Goal: Task Accomplishment & Management: Use online tool/utility

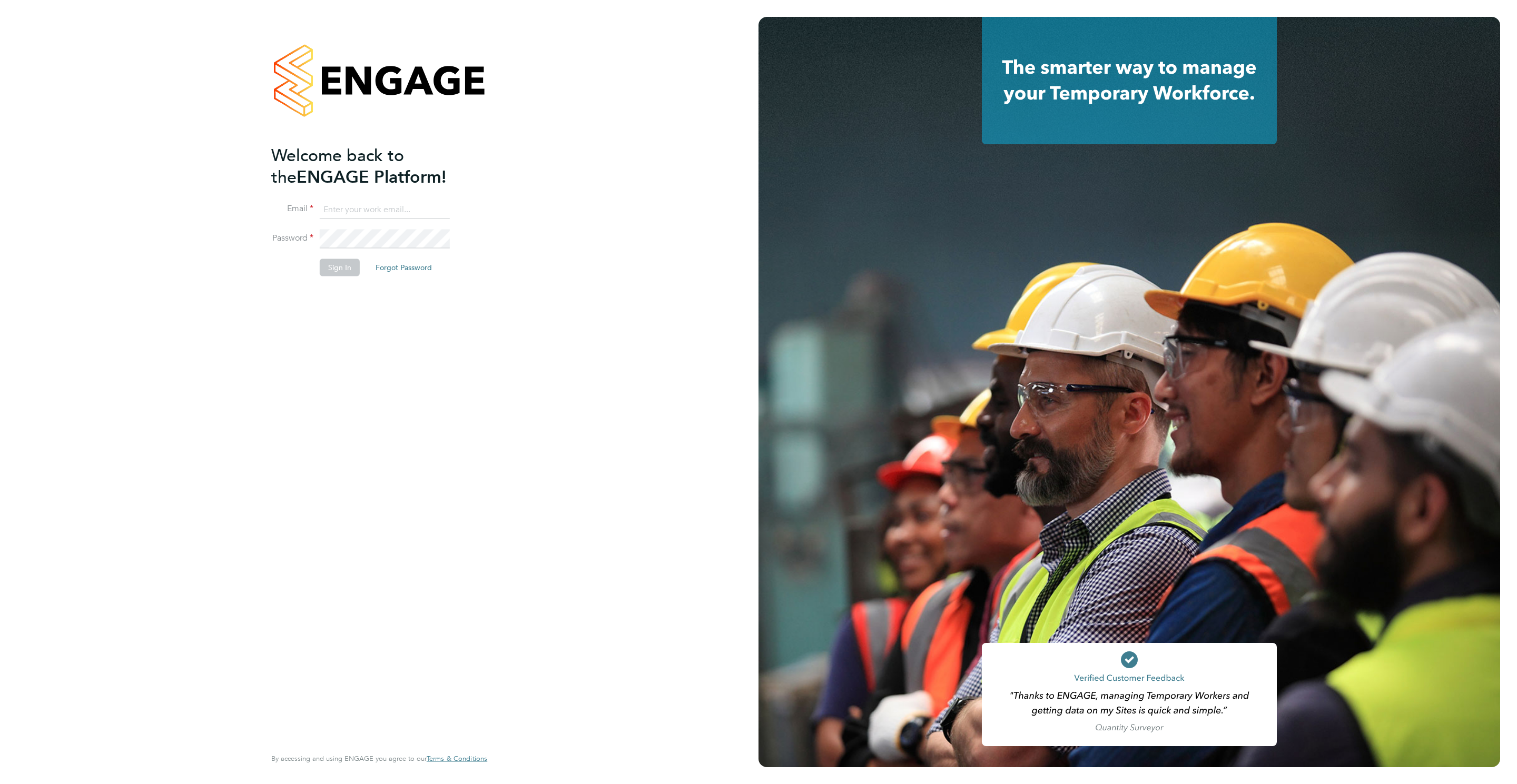
type input "[PERSON_NAME][EMAIL_ADDRESS][PERSON_NAME][DOMAIN_NAME]"
click at [339, 263] on button "Sign In" at bounding box center [340, 267] width 40 height 17
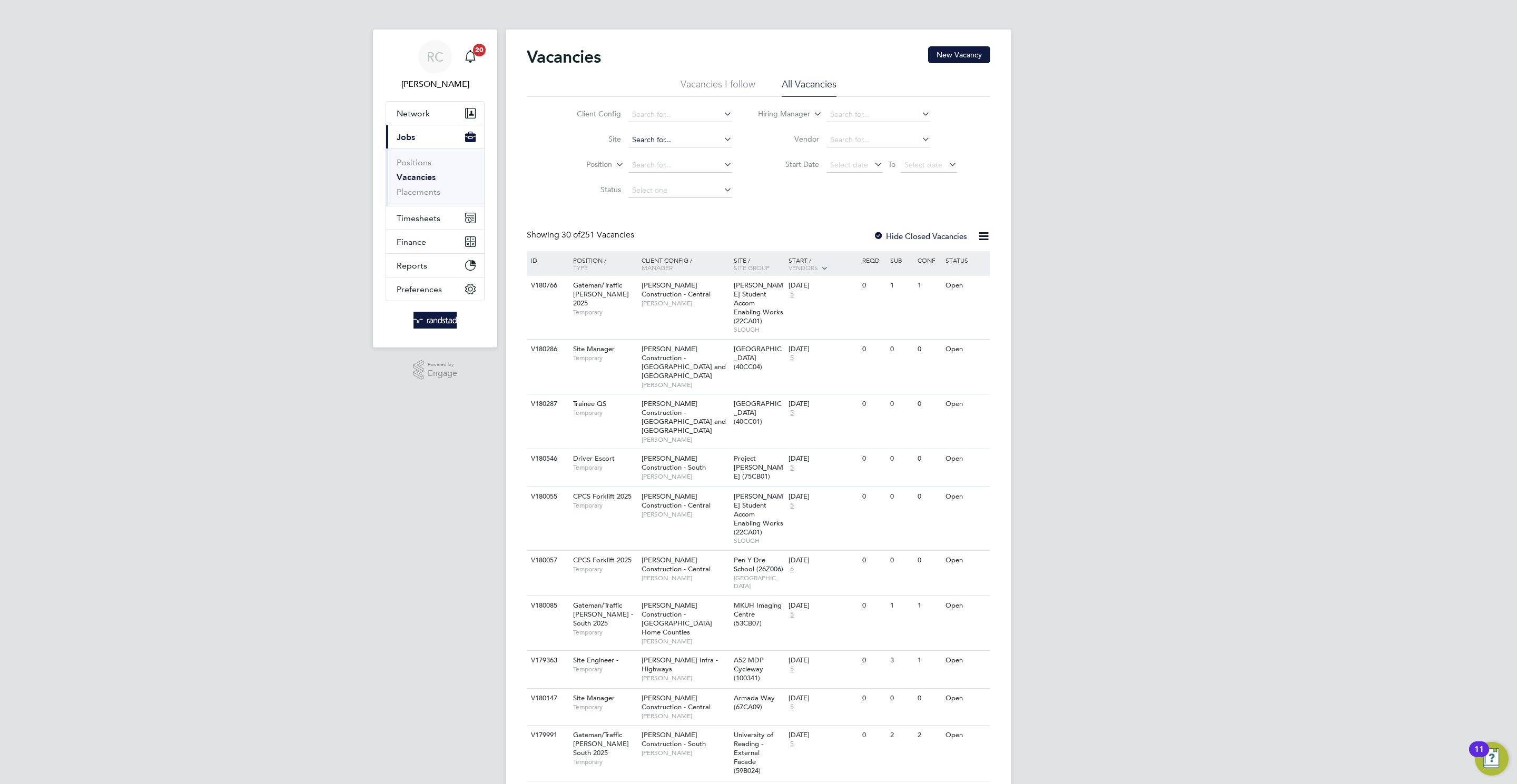
click at [672, 136] on input at bounding box center [680, 140] width 104 height 15
click at [705, 152] on li "Birtley 3 (Home Group / [GEOGRAPHIC_DATA])" at bounding box center [711, 155] width 168 height 14
type input "Birtley 3 (Home Group / [GEOGRAPHIC_DATA])"
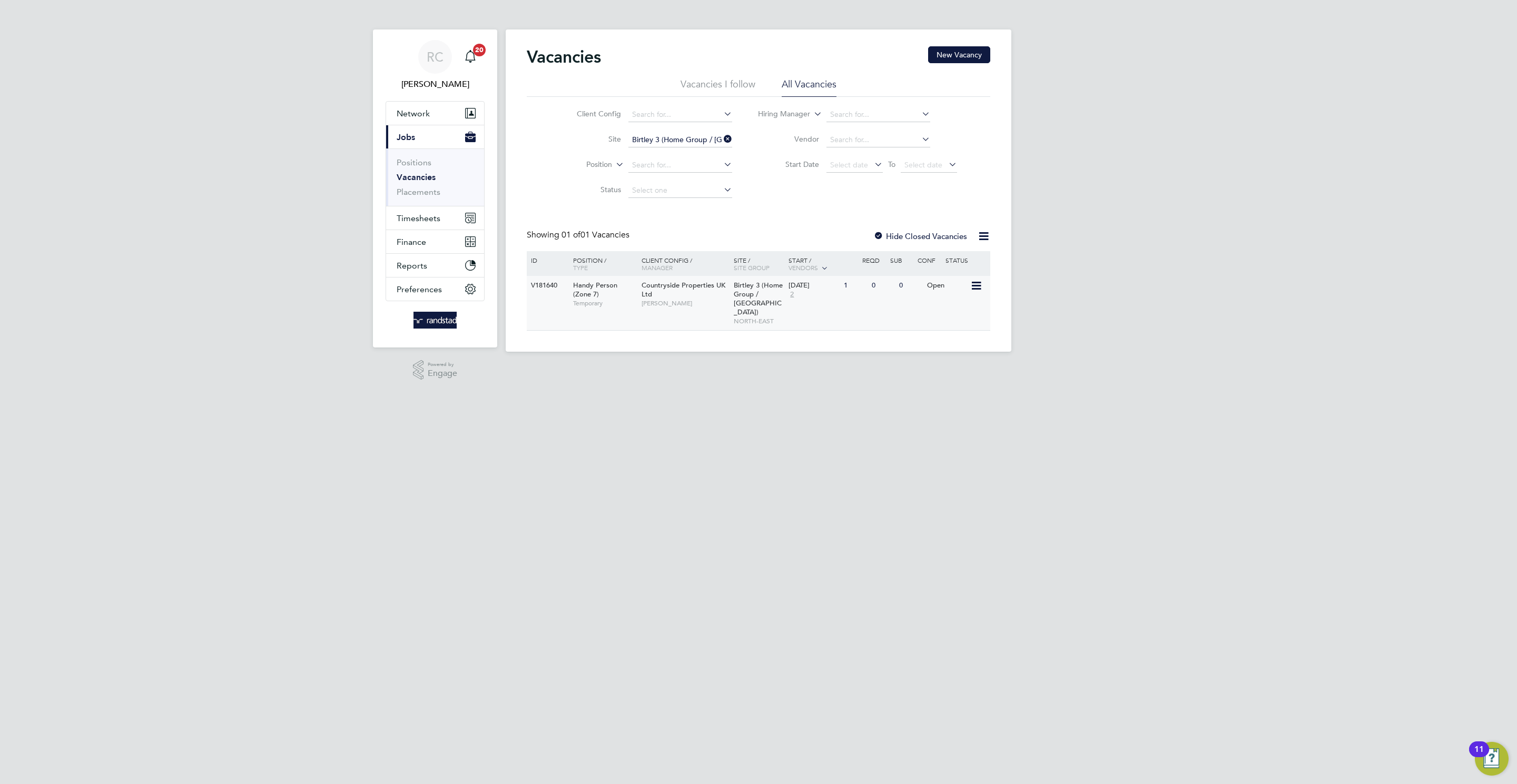
click at [774, 308] on div "Birtley 3 (Home Group / [GEOGRAPHIC_DATA]) NORTH-EAST" at bounding box center [758, 303] width 56 height 55
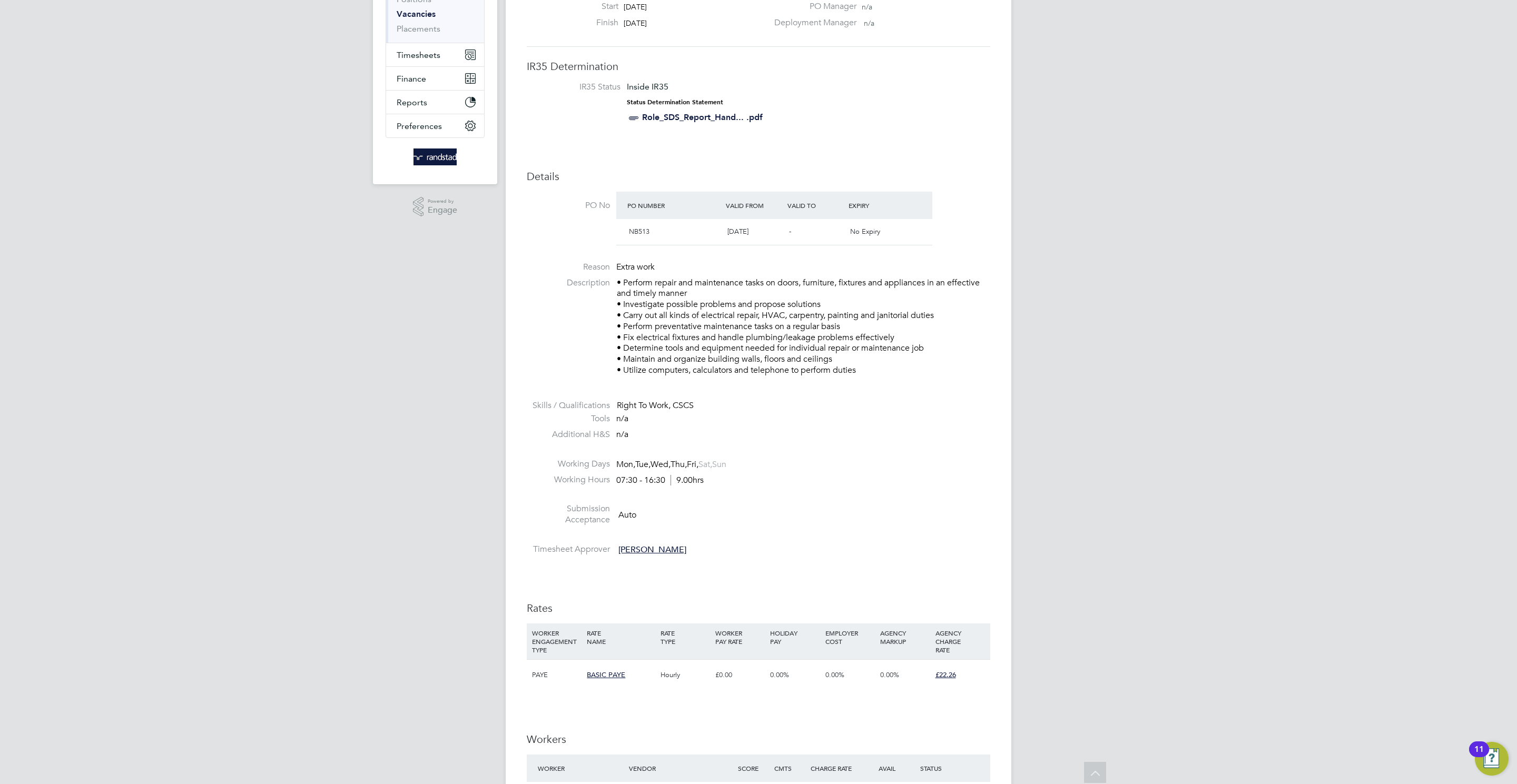
scroll to position [267, 0]
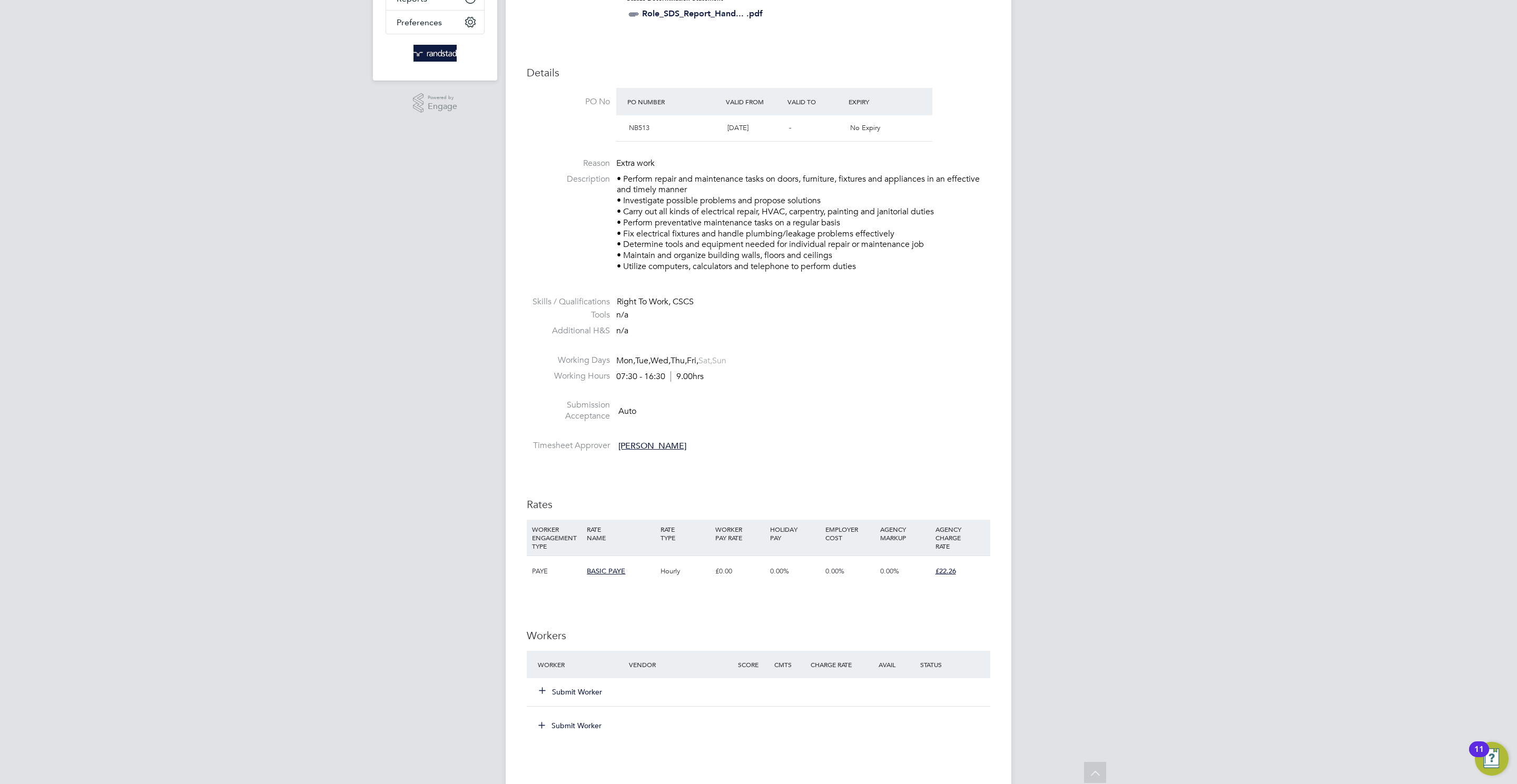
click at [576, 697] on button "Submit Worker" at bounding box center [571, 692] width 64 height 11
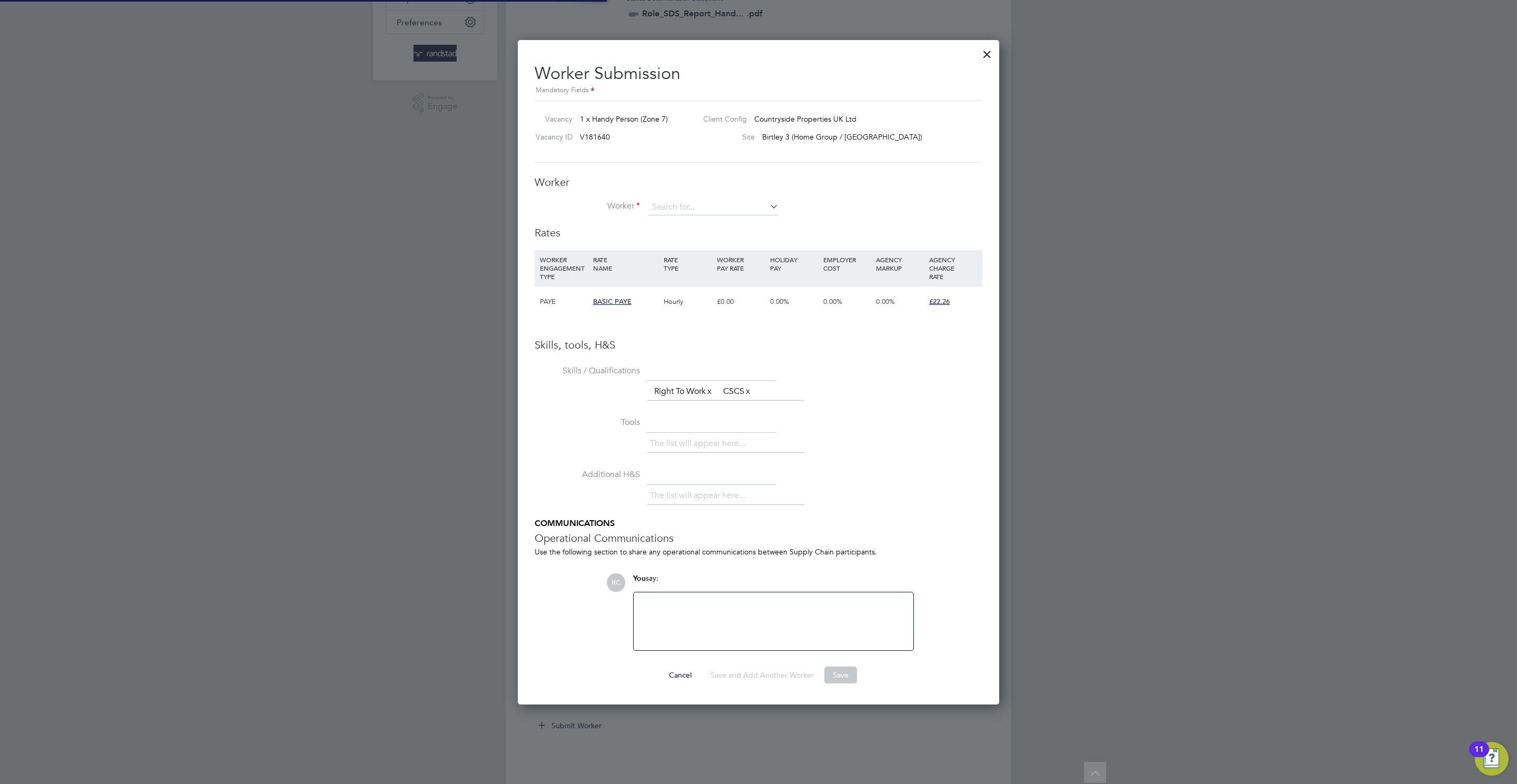
scroll to position [667, 482]
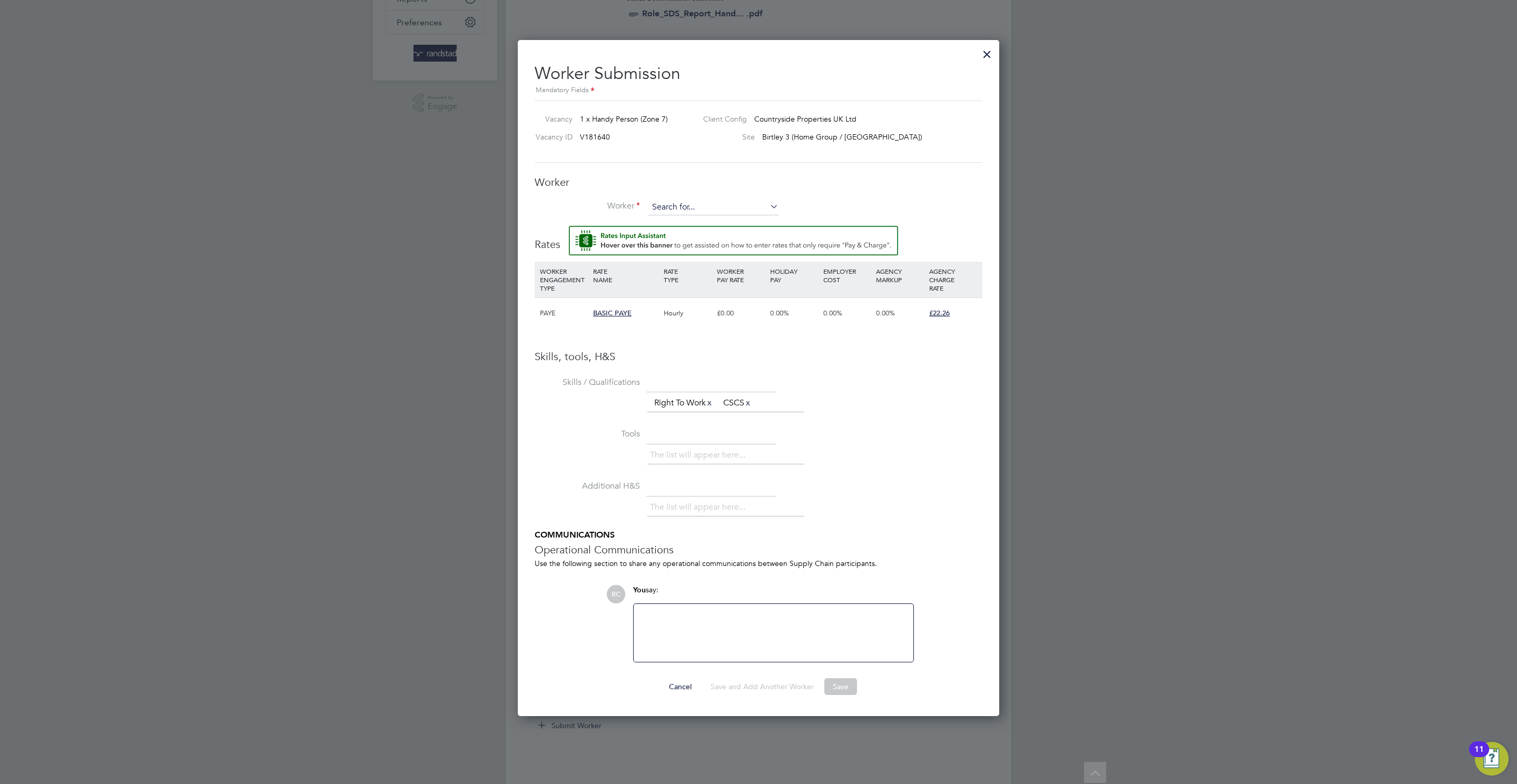
click at [716, 202] on input at bounding box center [713, 207] width 130 height 16
click at [699, 219] on li "Col Hunt (C-003992643)" at bounding box center [714, 222] width 133 height 14
type input "Col Hunt (C-003992643)"
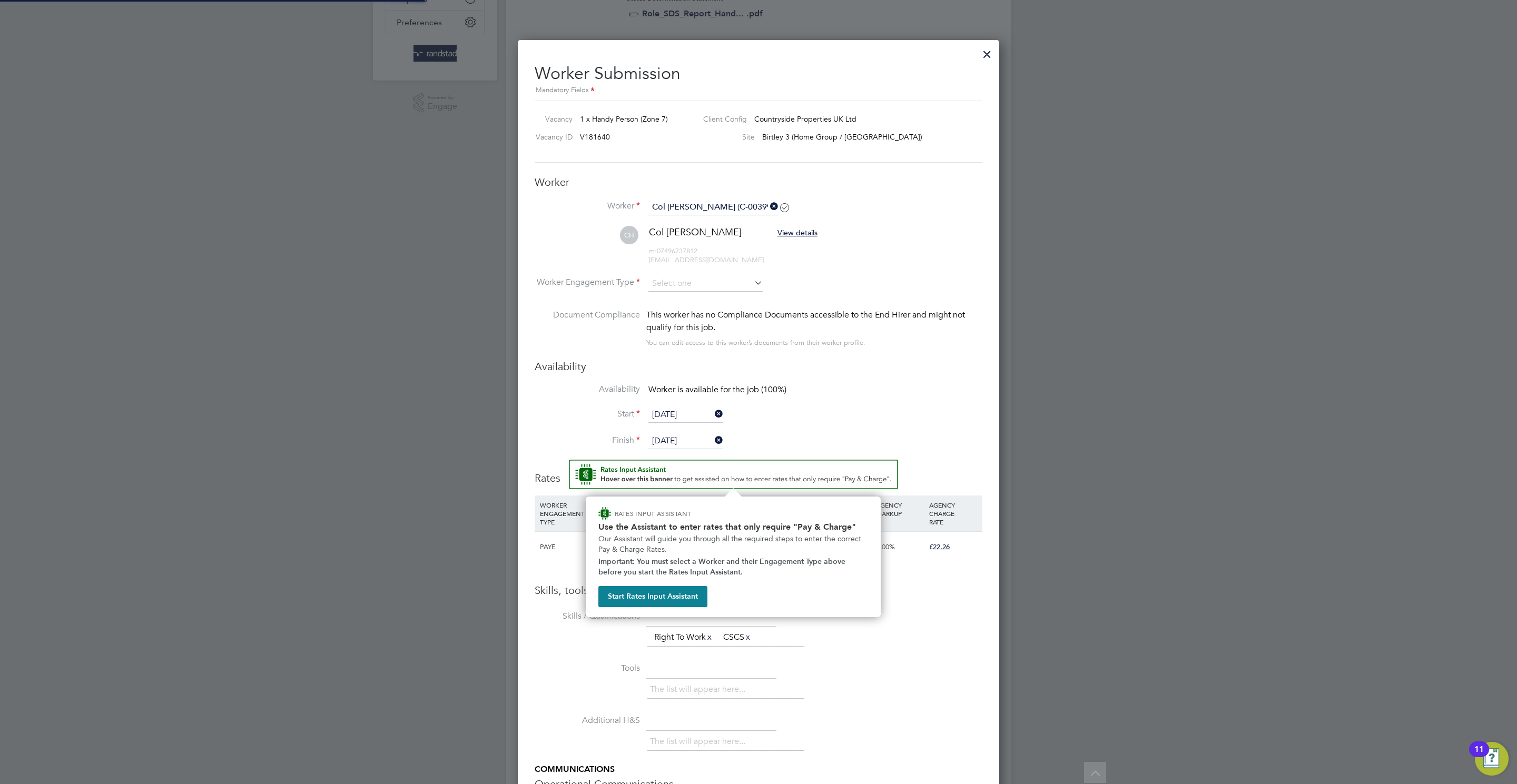
scroll to position [913, 482]
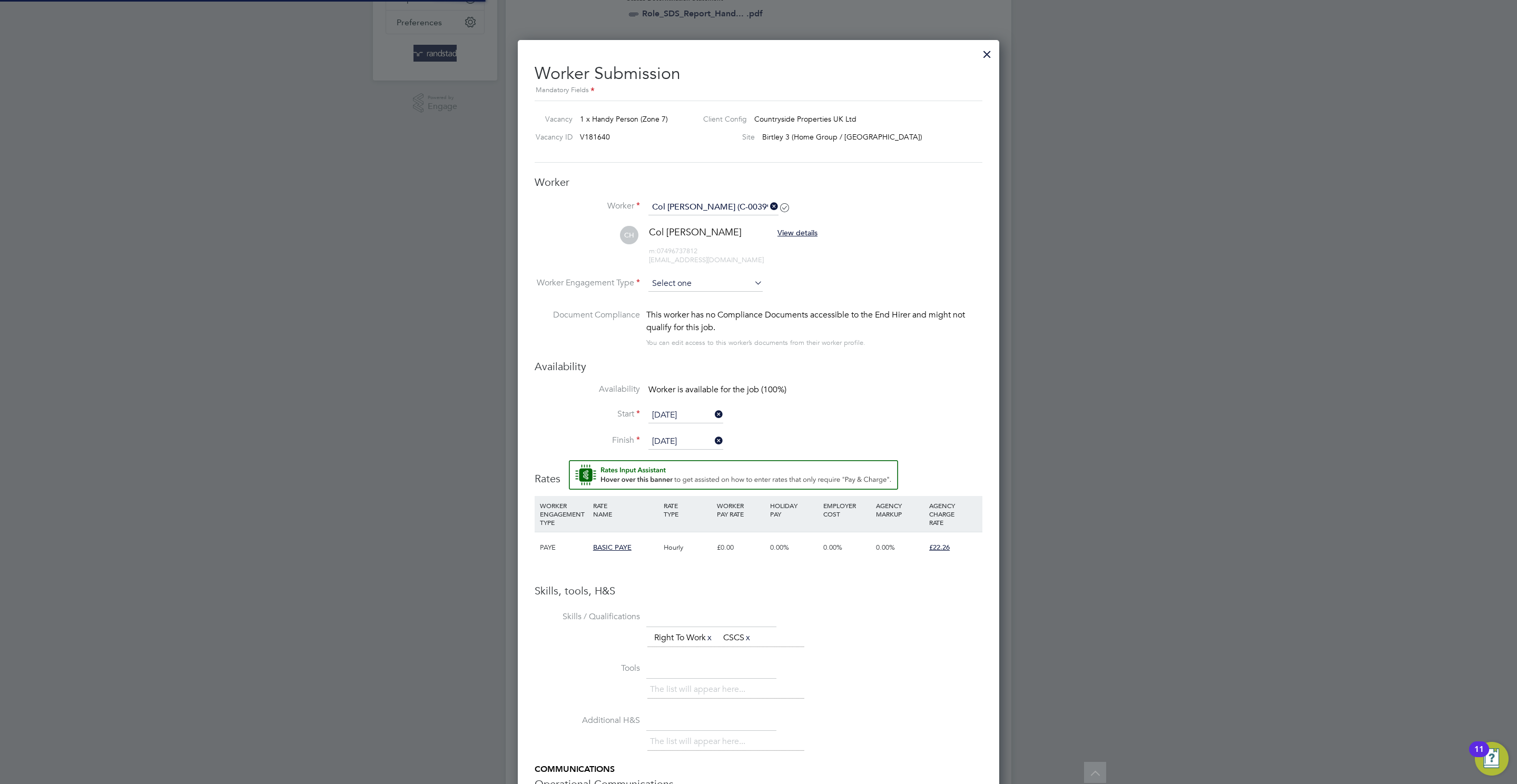
click at [671, 292] on div "All Vacancies Vacancy Activity Logs Vacancy Activity Logs All Vacancies Vacancy…" at bounding box center [758, 447] width 505 height 1410
click at [672, 298] on li "Contract" at bounding box center [705, 299] width 115 height 14
type input "Contract"
click at [718, 286] on input "Contract" at bounding box center [705, 284] width 114 height 16
click at [710, 308] on li "PAYE" at bounding box center [705, 313] width 115 height 14
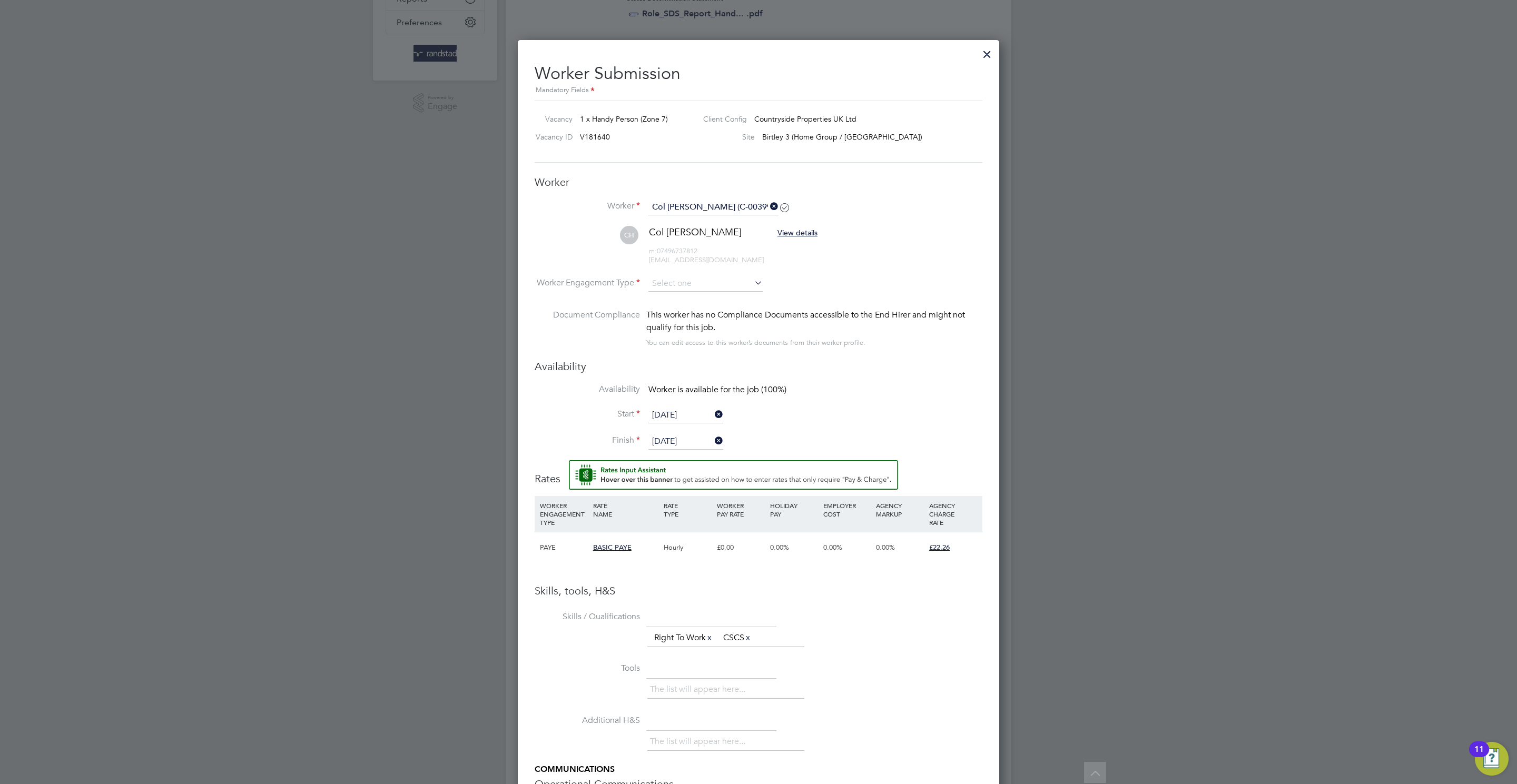
type input "PAYE"
drag, startPoint x: 950, startPoint y: 545, endPoint x: 944, endPoint y: 539, distance: 8.5
click at [951, 545] on icon at bounding box center [953, 548] width 13 height 8
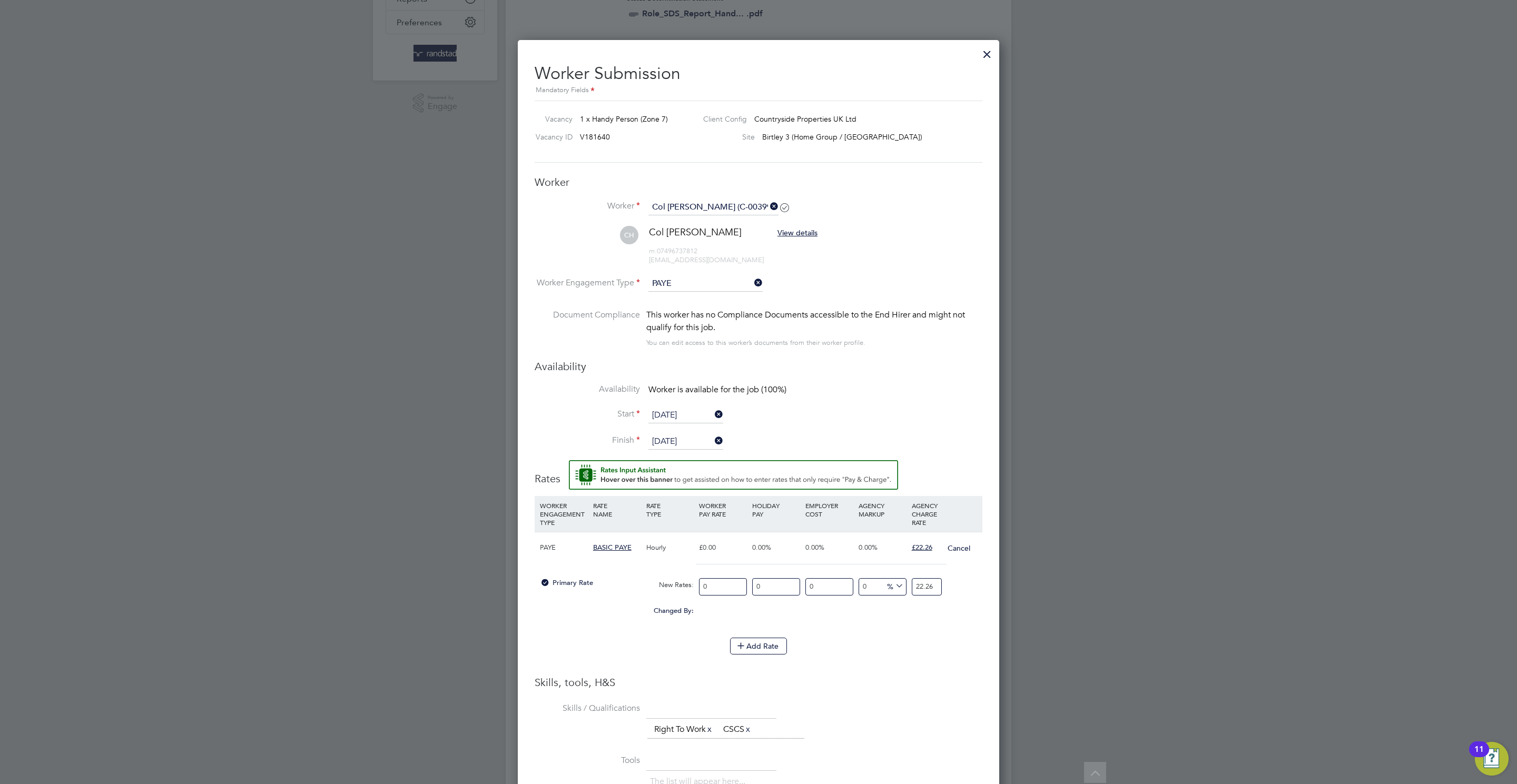
click at [706, 266] on li "CH Col Hunt View details m: 07496737812 medwaytiling@gmail.com" at bounding box center [758, 251] width 448 height 50
click at [707, 278] on input "PAYE" at bounding box center [705, 284] width 114 height 16
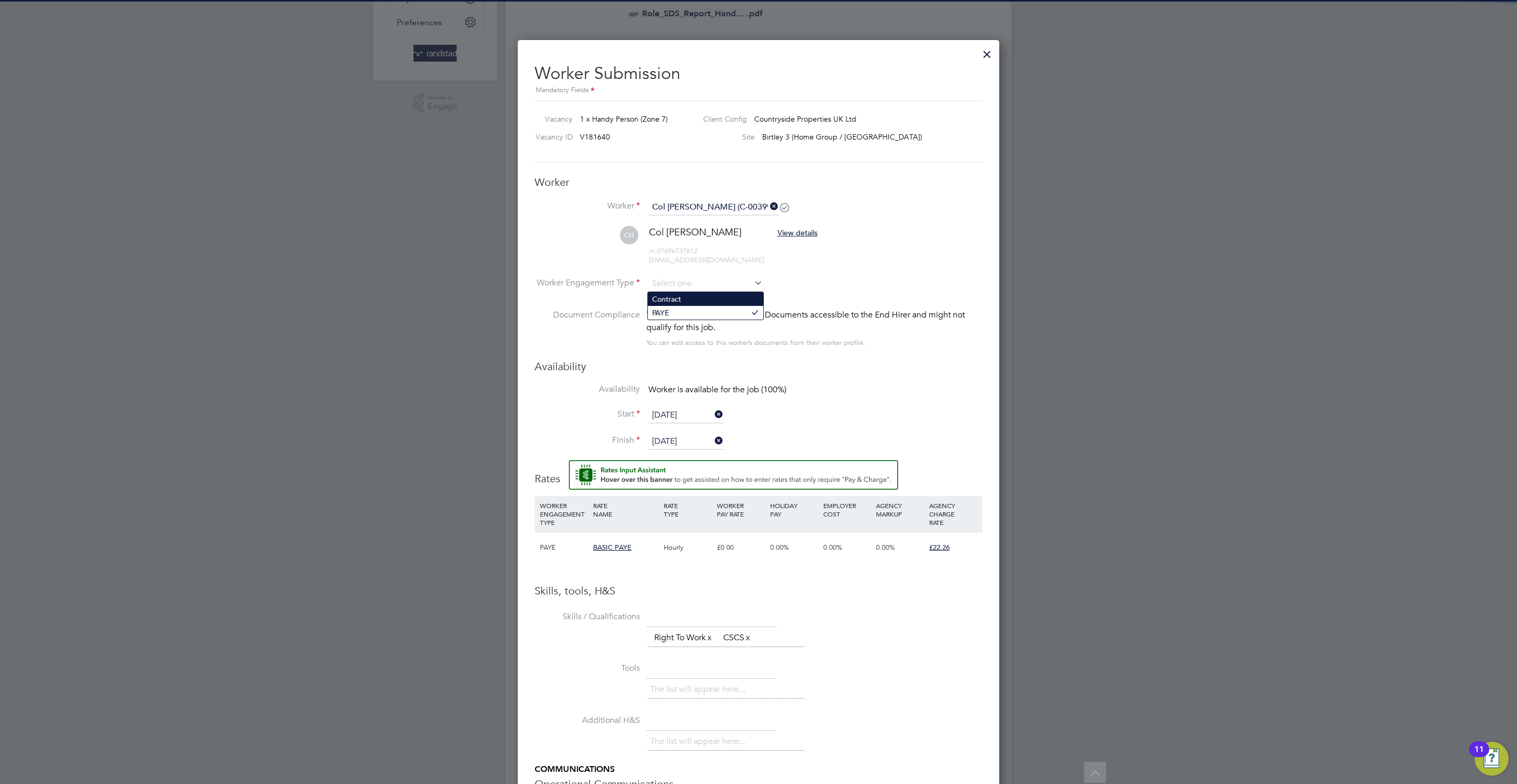
click at [689, 299] on li "Contract" at bounding box center [705, 299] width 115 height 14
type input "Contract"
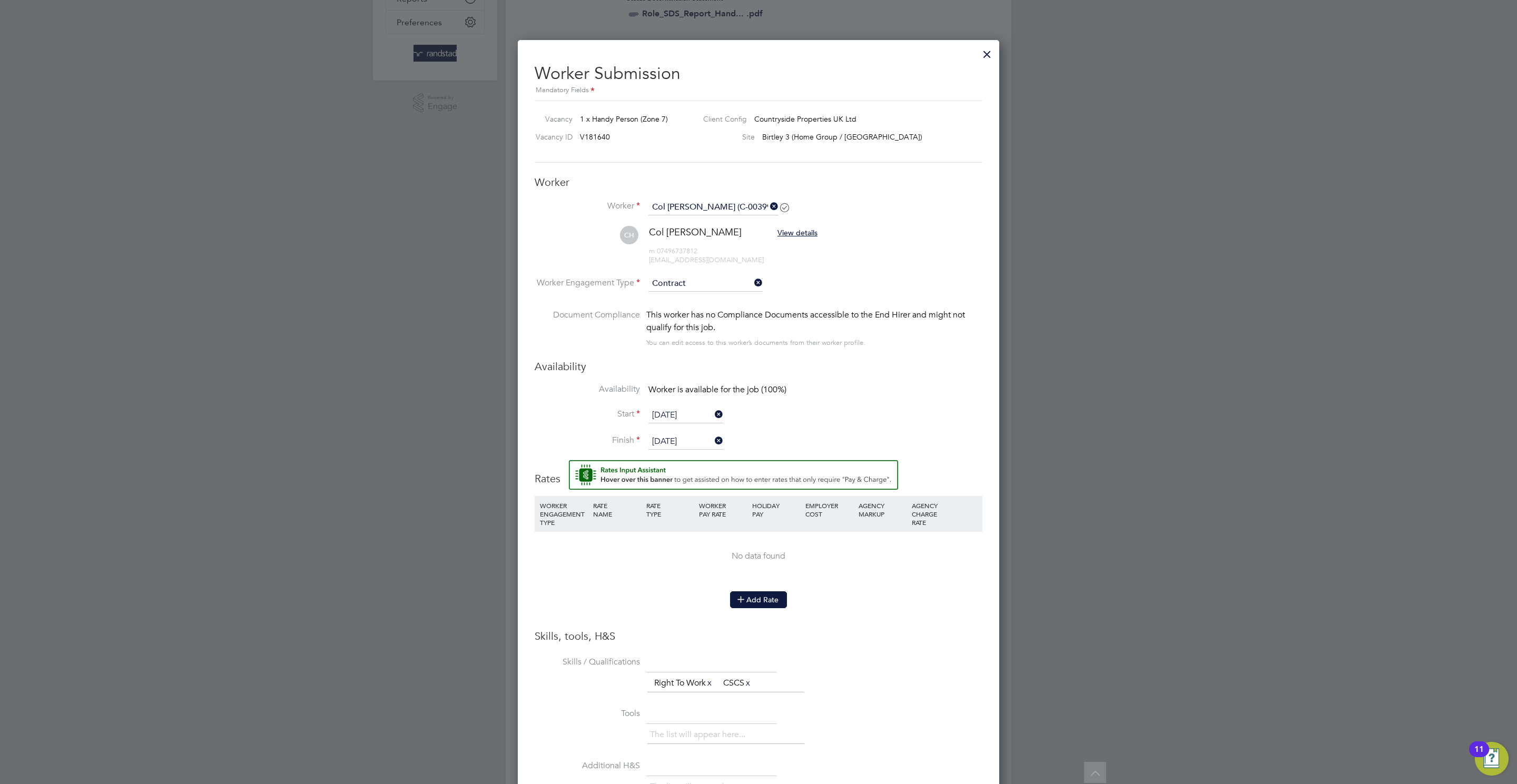
click at [786, 596] on div "Add Rate" at bounding box center [758, 599] width 448 height 17
click at [780, 597] on button "Add Rate" at bounding box center [758, 599] width 57 height 17
click at [729, 555] on input "0" at bounding box center [723, 552] width 48 height 18
type input "2"
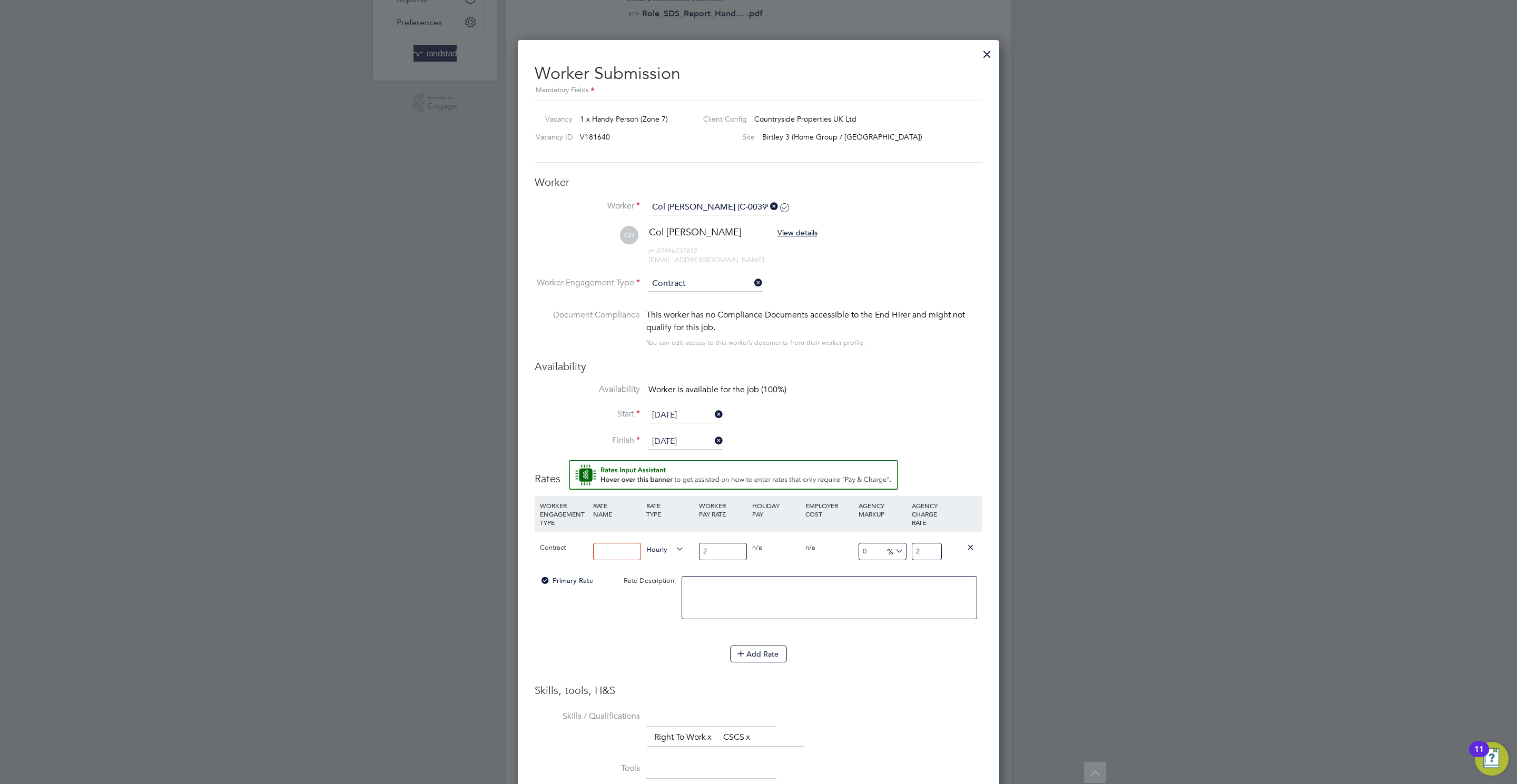
type input "20"
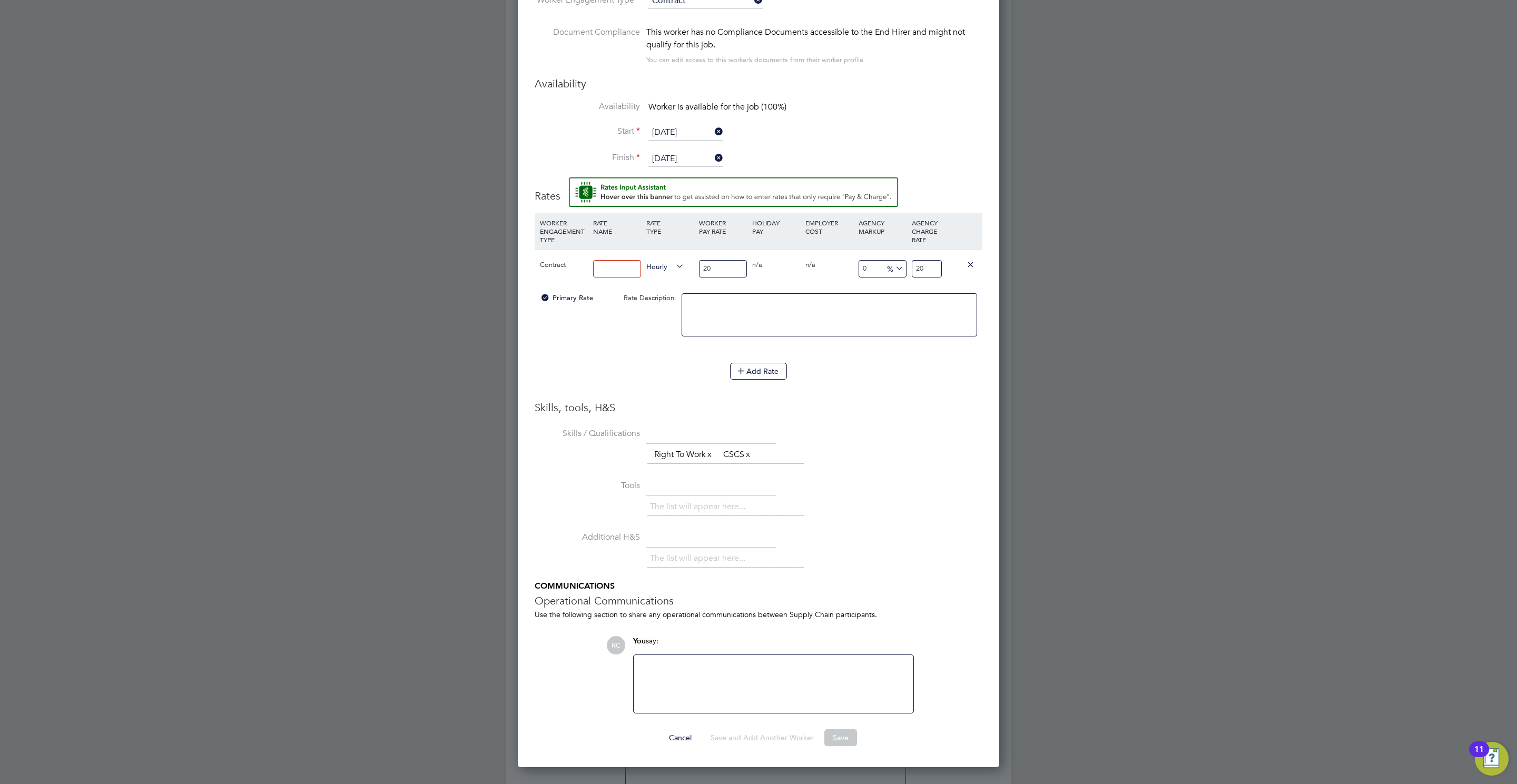
click at [931, 274] on input "20" at bounding box center [926, 269] width 30 height 18
type input "2"
type input "10"
type input "22"
type input "11"
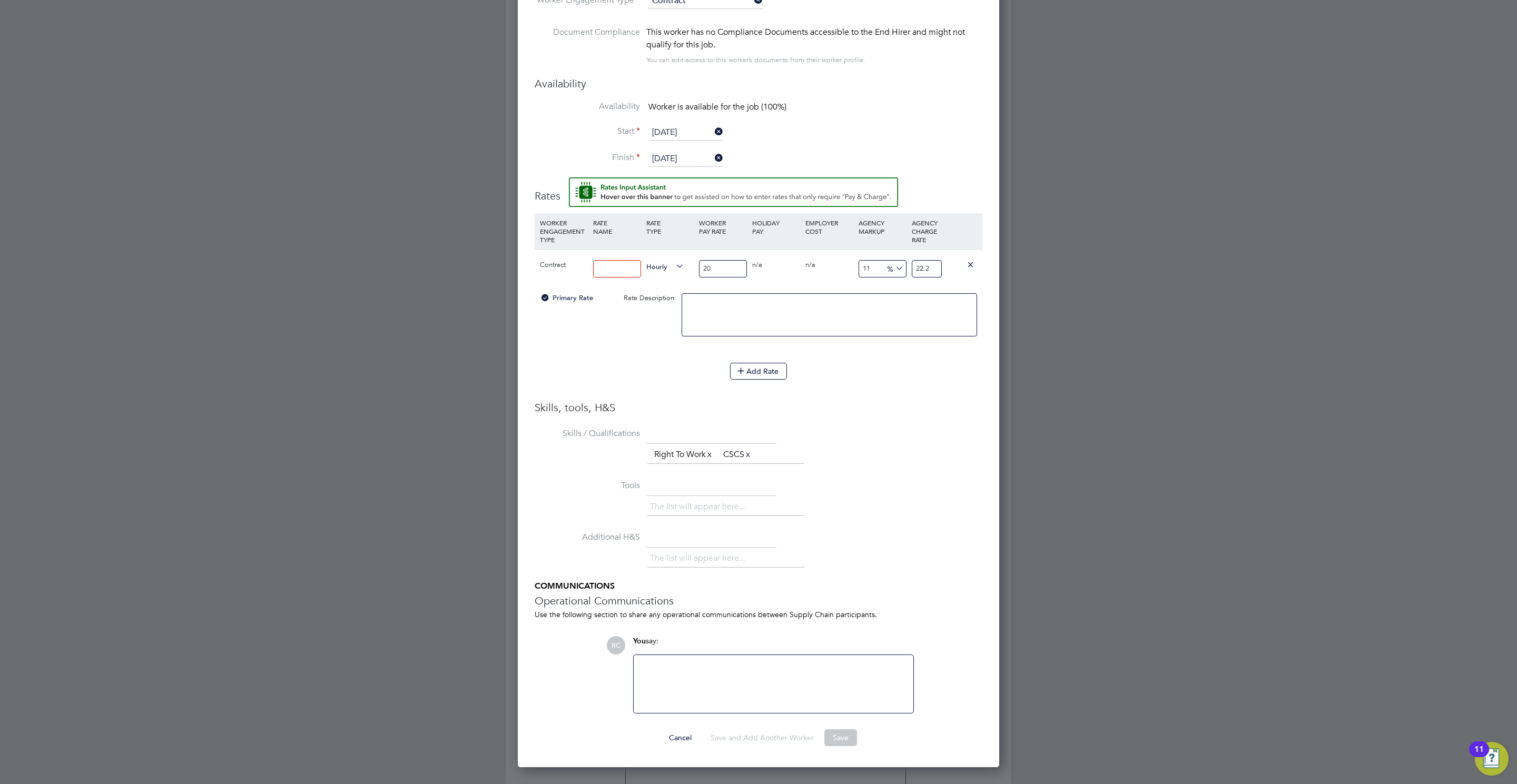
type input "22.26"
type input "11.3"
type input "22.26"
click at [642, 265] on div at bounding box center [618, 268] width 54 height 39
drag, startPoint x: 627, startPoint y: 269, endPoint x: 651, endPoint y: 270, distance: 24.0
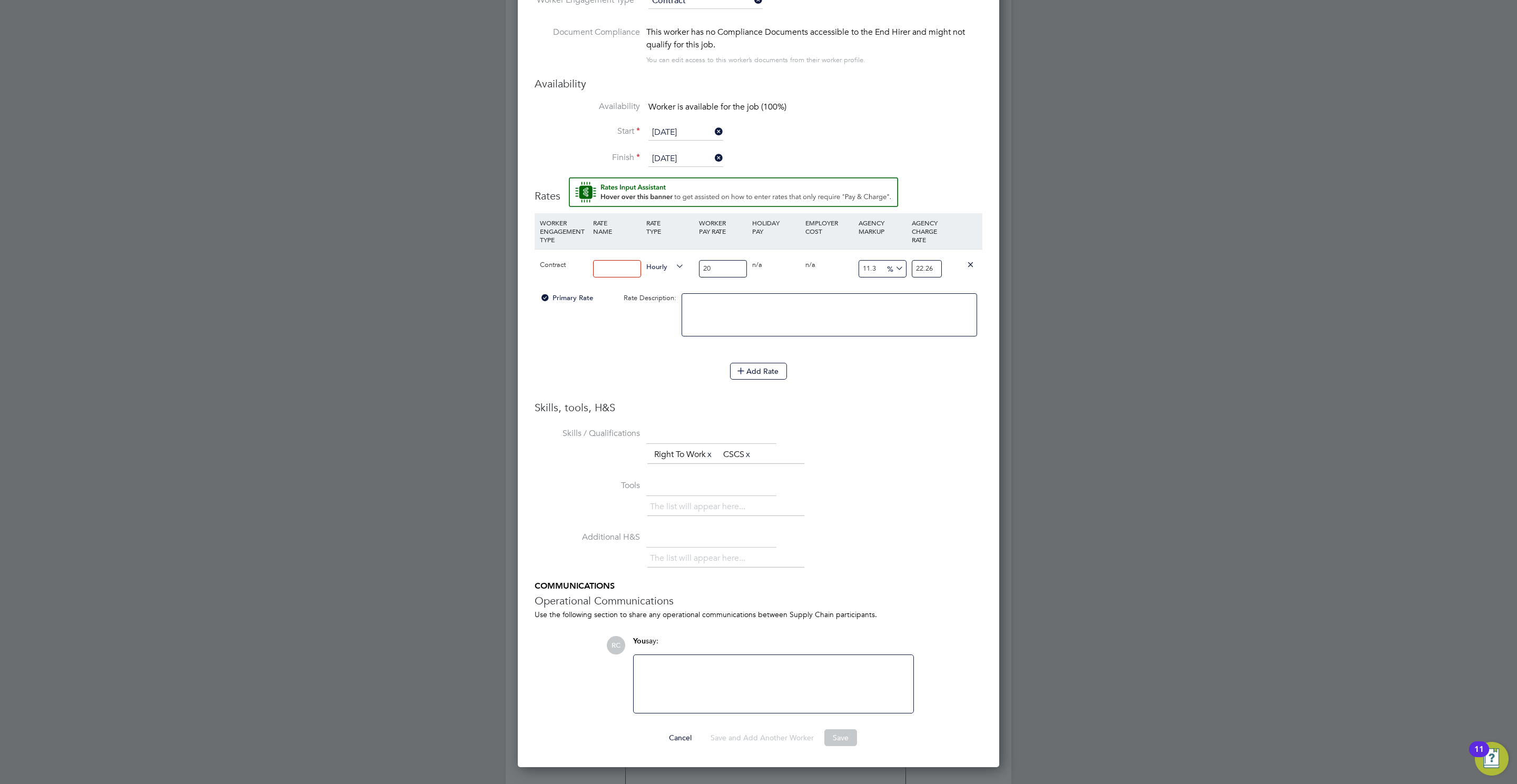
click at [642, 269] on div "Contract Hourly 20 0 n/a 0 n/a 11.3 2.26 % 22.26" at bounding box center [758, 268] width 448 height 39
type input "UMB"
drag, startPoint x: 917, startPoint y: 466, endPoint x: 899, endPoint y: 727, distance: 261.6
click at [917, 470] on li "Skills / Qualifications The list will appear here... Right To Work x CSCS x" at bounding box center [758, 451] width 448 height 53
click at [844, 739] on button "Save" at bounding box center [840, 737] width 33 height 17
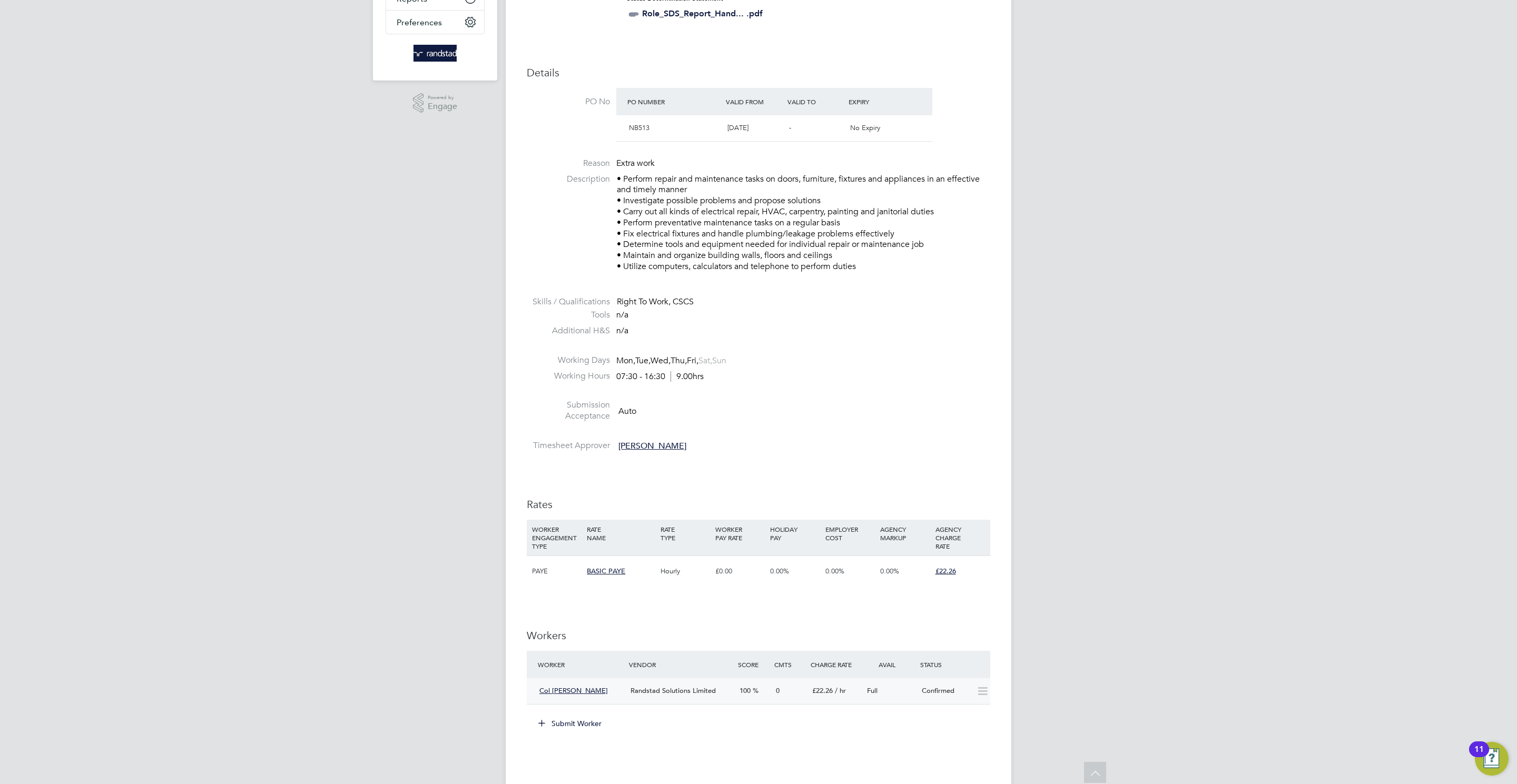
click at [937, 690] on div "Confirmed" at bounding box center [944, 692] width 55 height 18
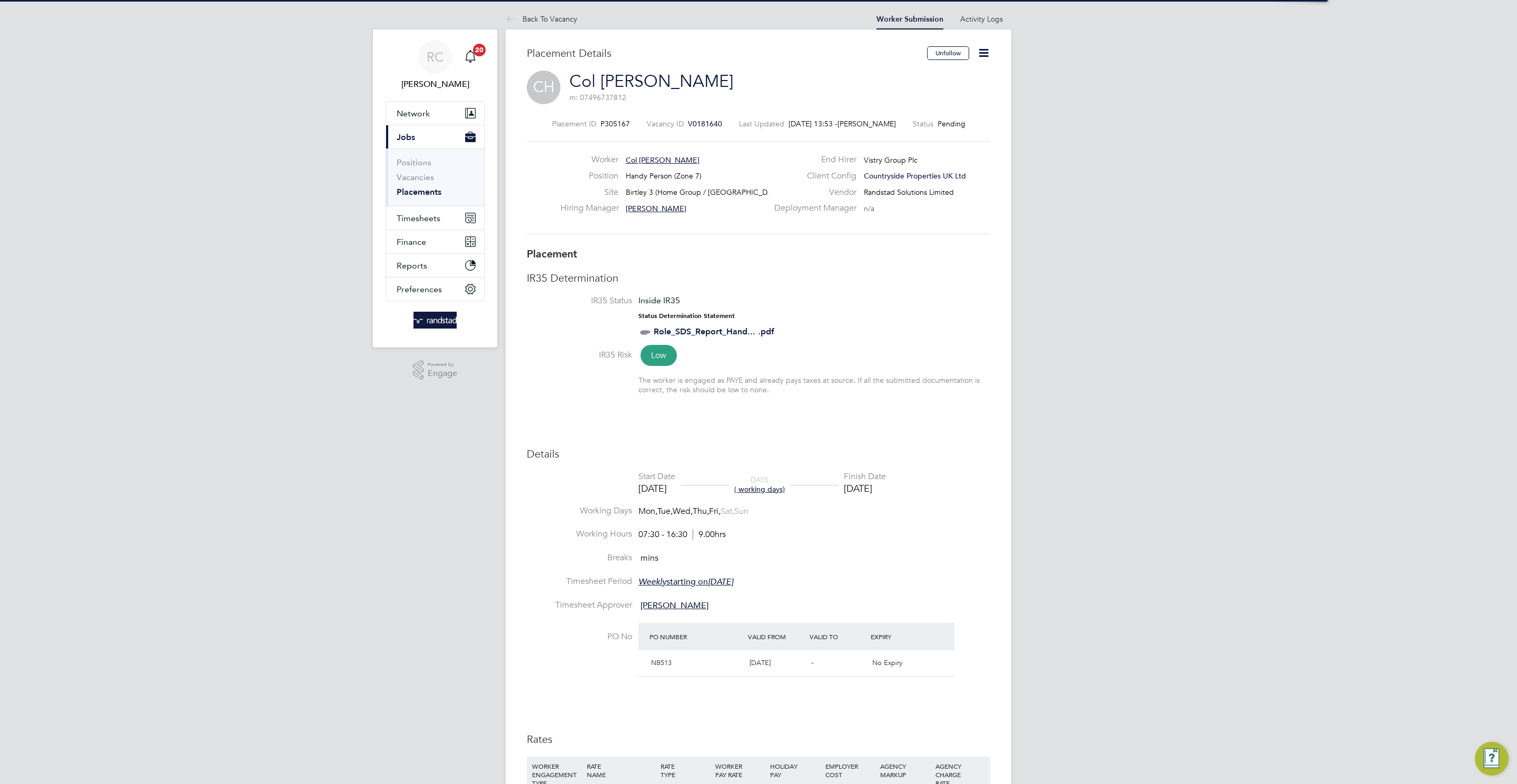
click at [978, 49] on icon at bounding box center [983, 53] width 13 height 13
click at [931, 106] on li "Start" at bounding box center [949, 113] width 77 height 15
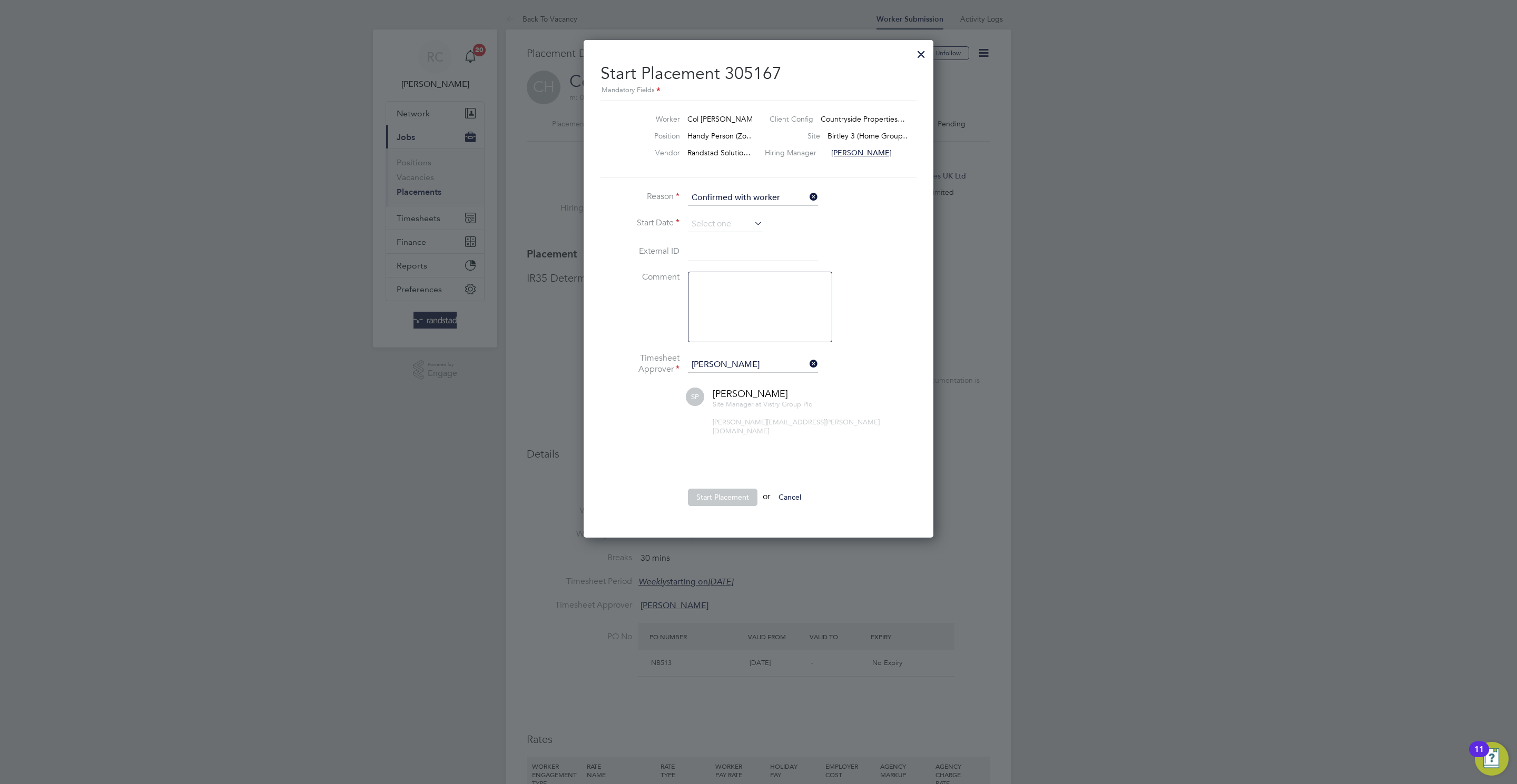
click at [686, 224] on li "Start Date" at bounding box center [758, 229] width 316 height 27
click at [723, 225] on input at bounding box center [725, 224] width 74 height 16
click at [709, 312] on span "22" at bounding box center [705, 303] width 20 height 20
type input "[DATE]"
click at [728, 488] on button "Start Placement" at bounding box center [723, 496] width 69 height 17
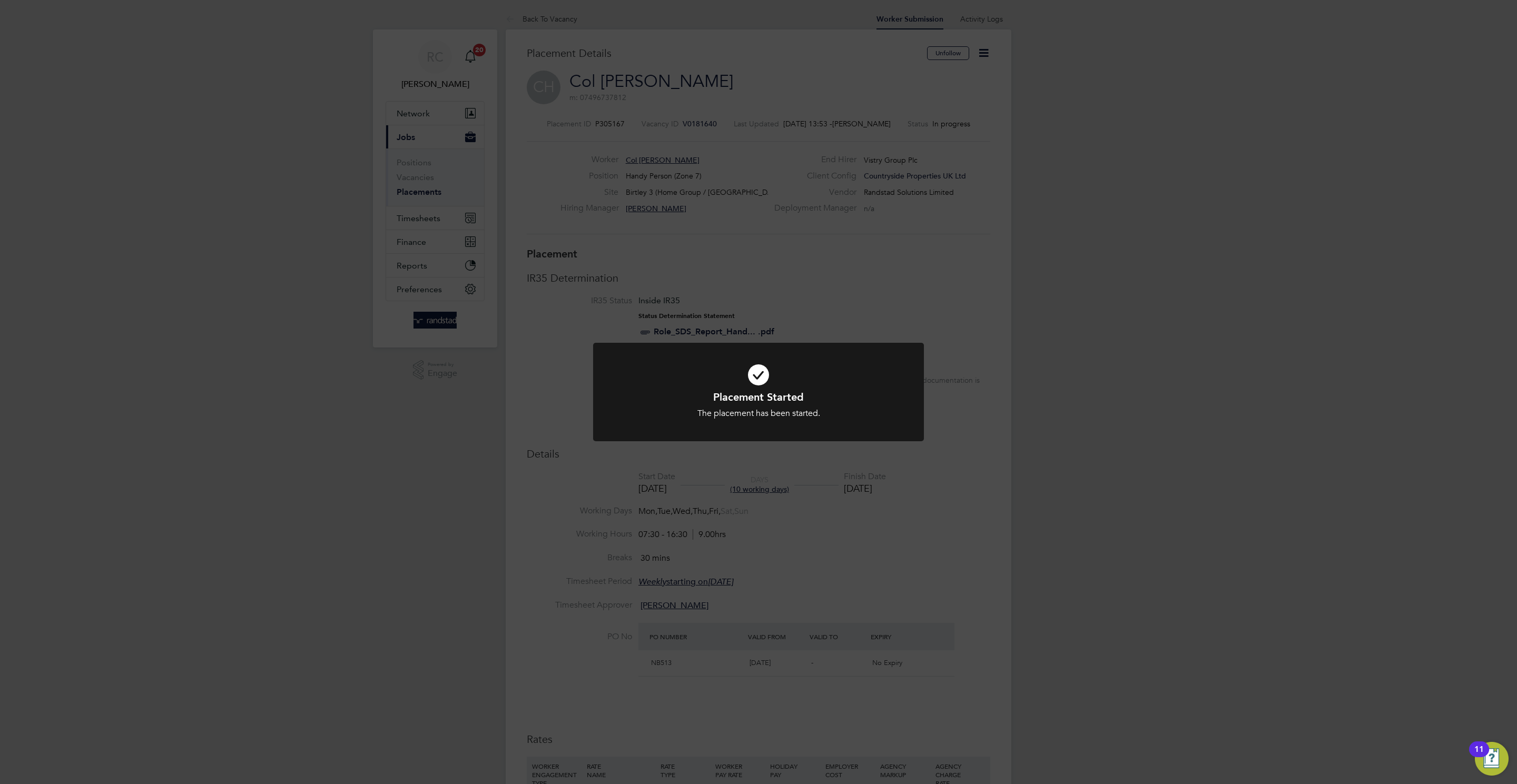
click at [1003, 339] on div "Placement Started The placement has been started. Cancel Okay" at bounding box center [758, 392] width 1517 height 784
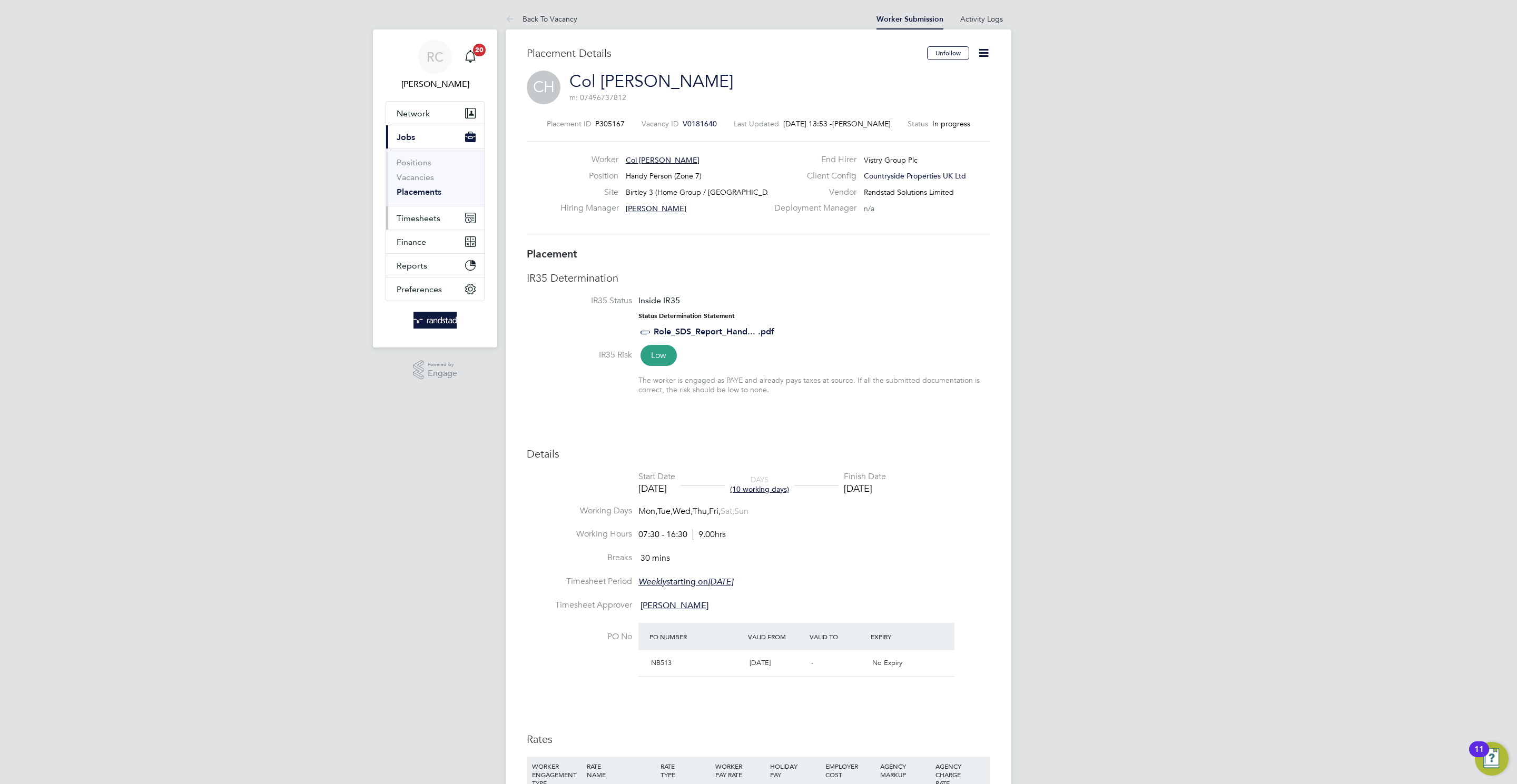
click at [447, 221] on button "Timesheets" at bounding box center [435, 217] width 98 height 23
click at [435, 218] on span "Timesheets" at bounding box center [418, 218] width 44 height 10
click at [462, 225] on button "Timesheets" at bounding box center [435, 217] width 98 height 23
click at [409, 218] on span "Timesheets" at bounding box center [418, 218] width 44 height 10
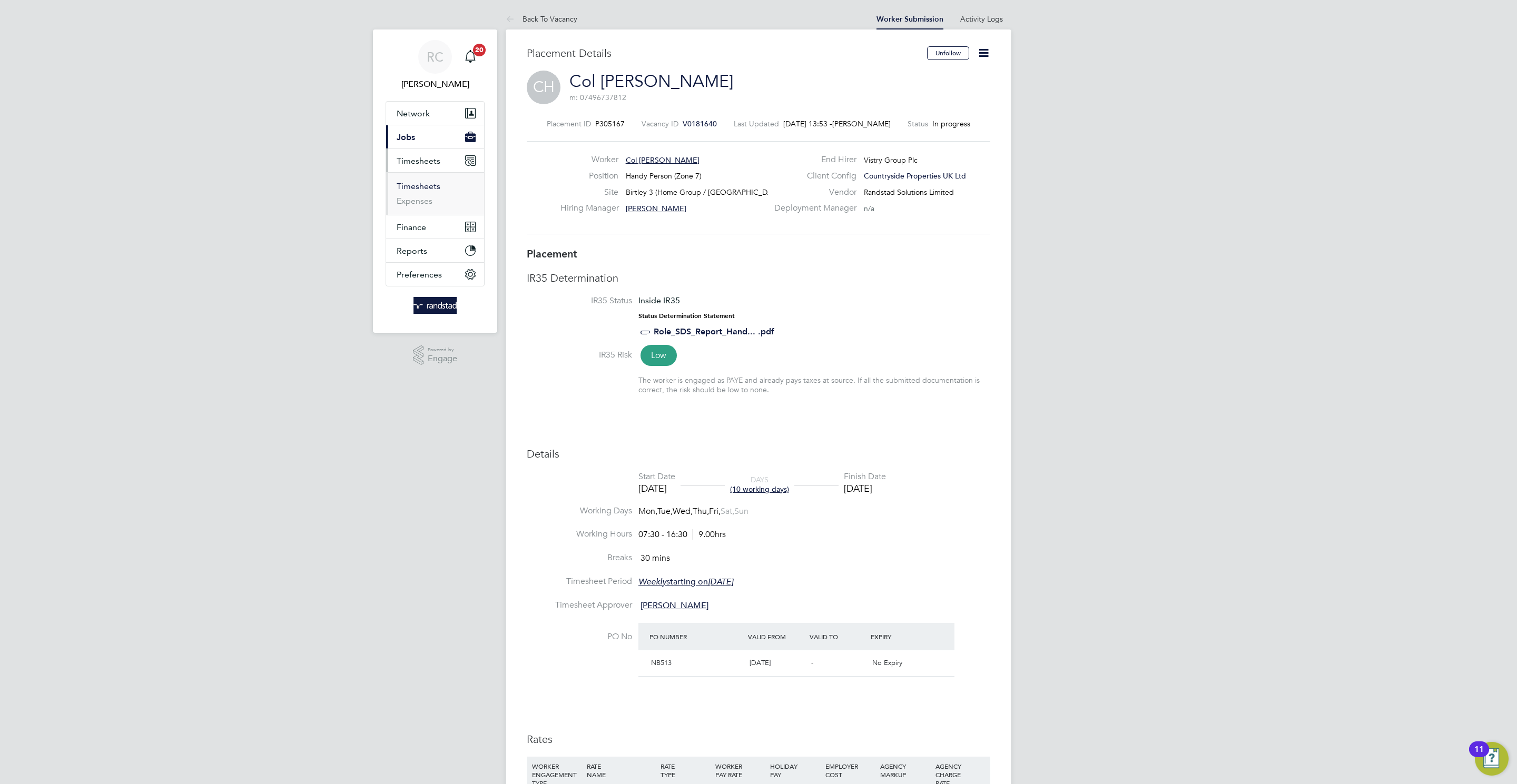
click at [423, 192] on link "Timesheets" at bounding box center [418, 186] width 44 height 10
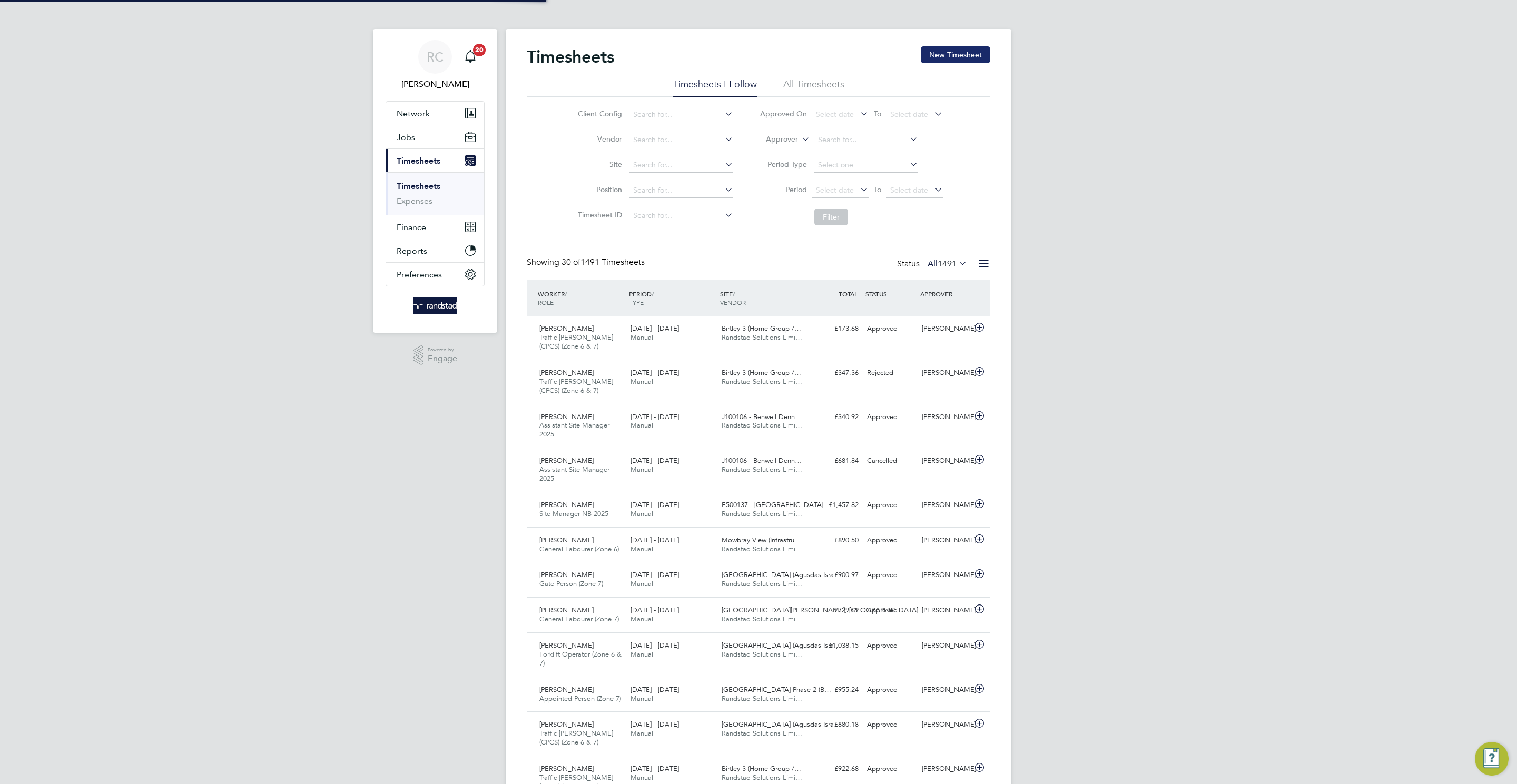
click at [965, 54] on button "New Timesheet" at bounding box center [955, 55] width 69 height 17
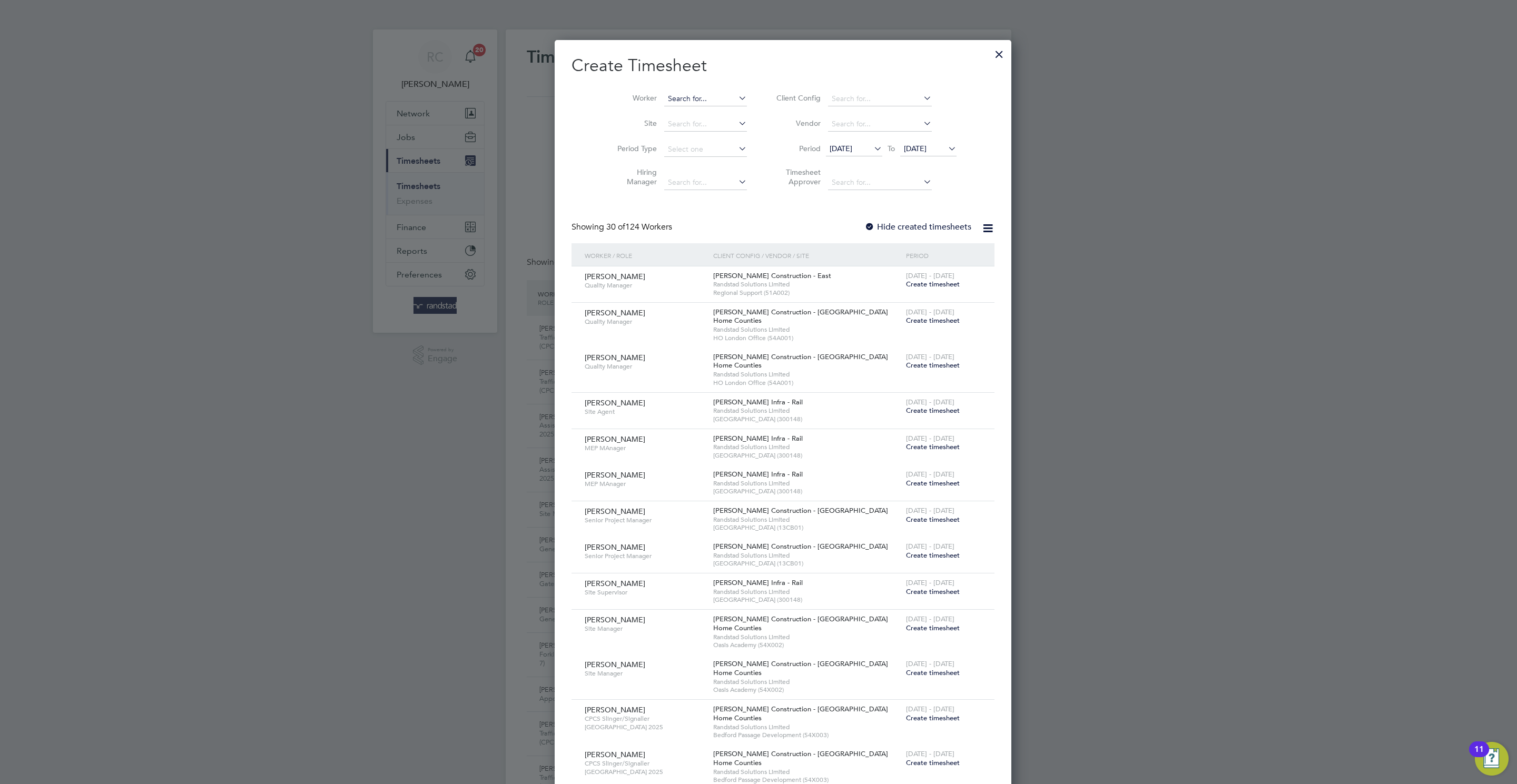
click at [668, 91] on input at bounding box center [705, 98] width 82 height 15
click at [693, 113] on li "Col Hunt" at bounding box center [680, 113] width 83 height 14
type input "Col Hunt"
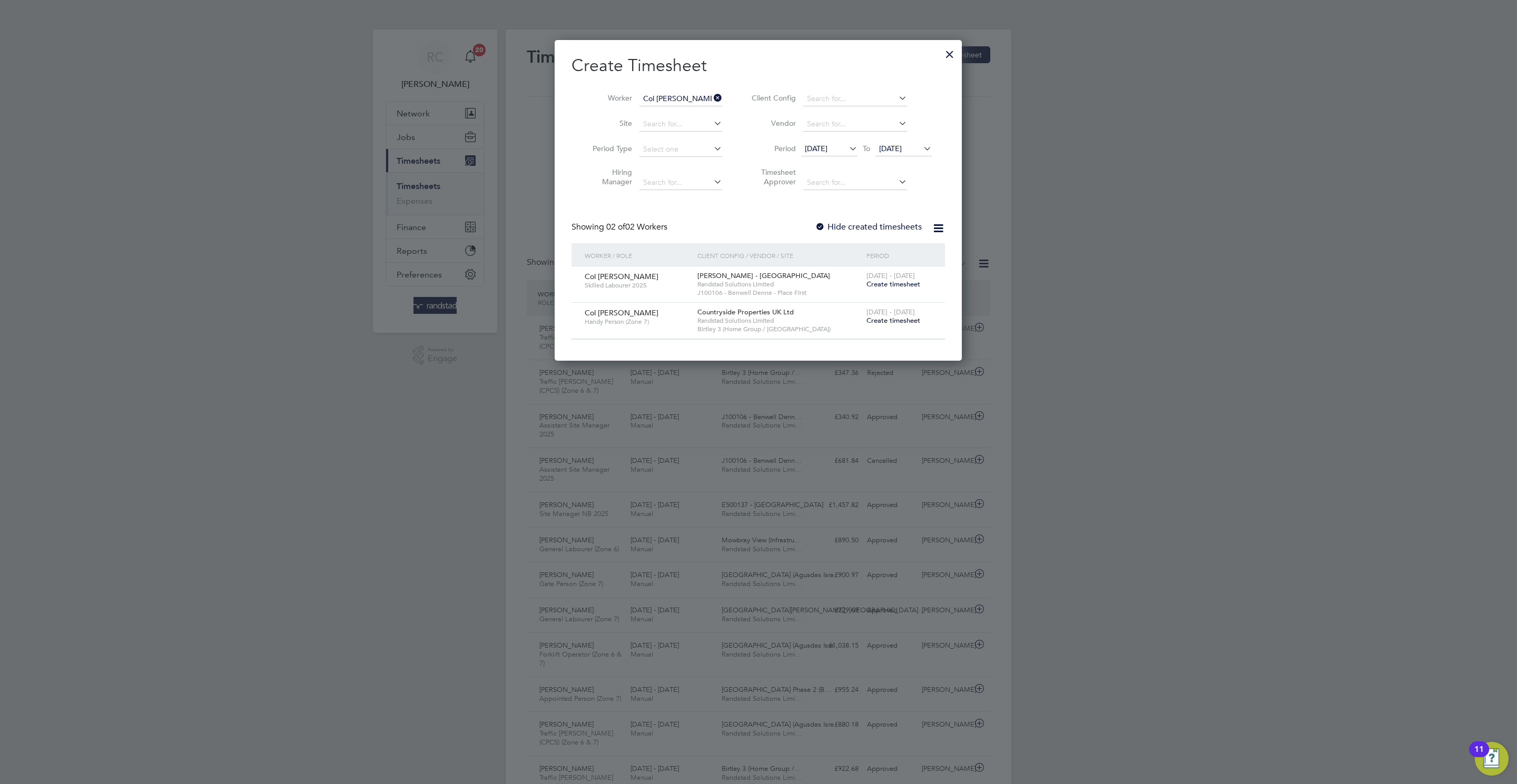
click at [897, 318] on span "Create timesheet" at bounding box center [894, 320] width 54 height 9
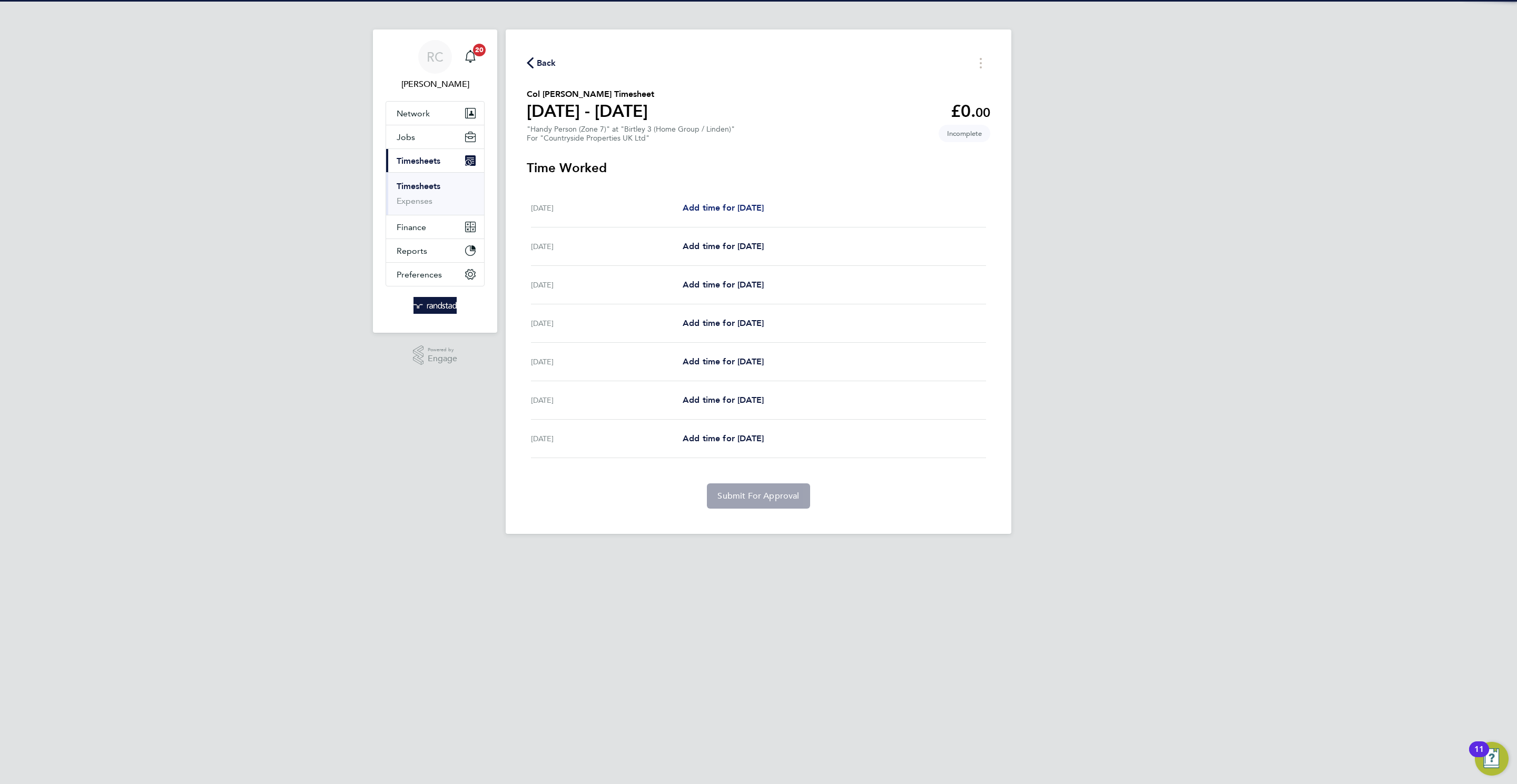
click at [740, 209] on span "Add time for Mon 22 Sep" at bounding box center [724, 207] width 81 height 10
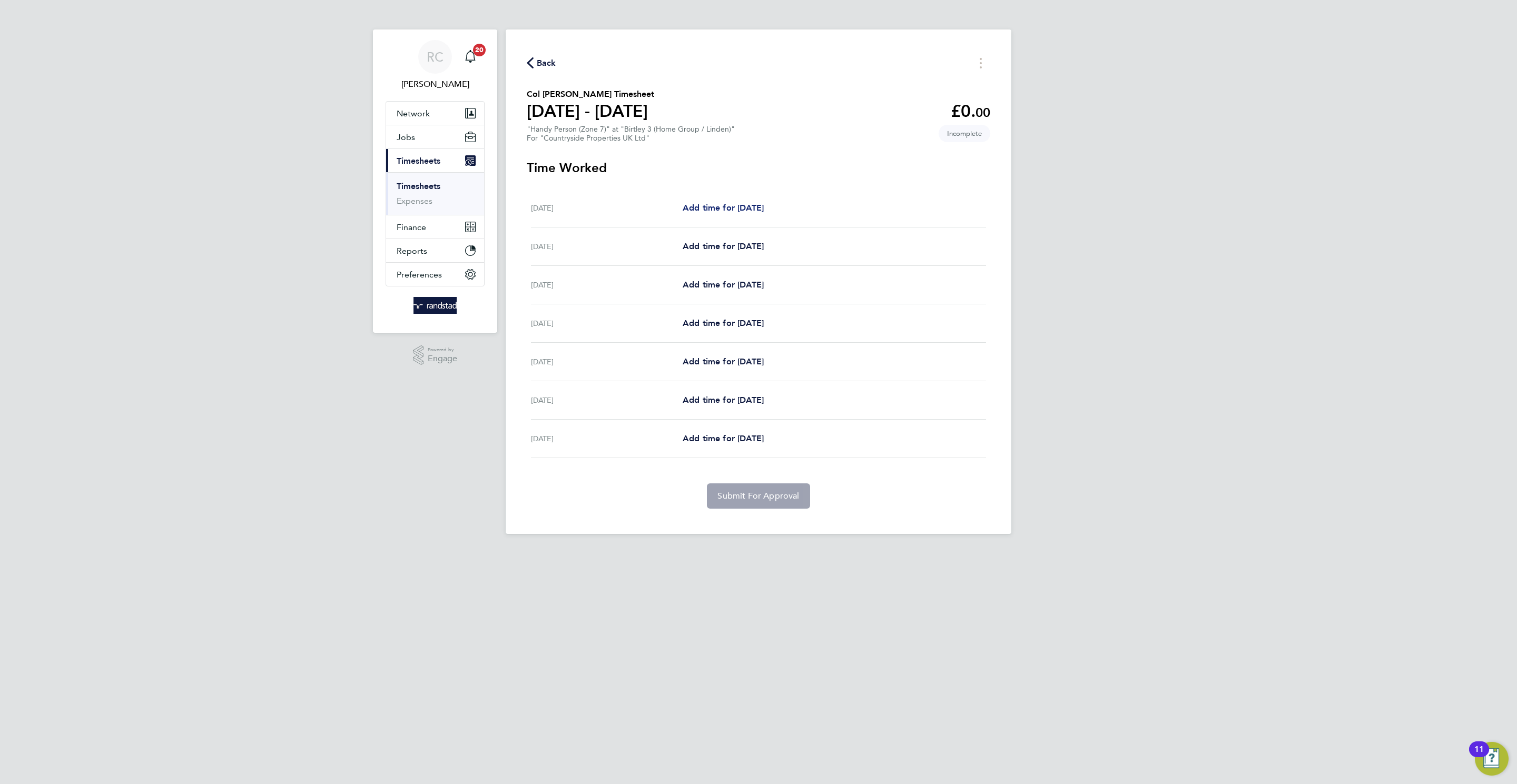
select select "30"
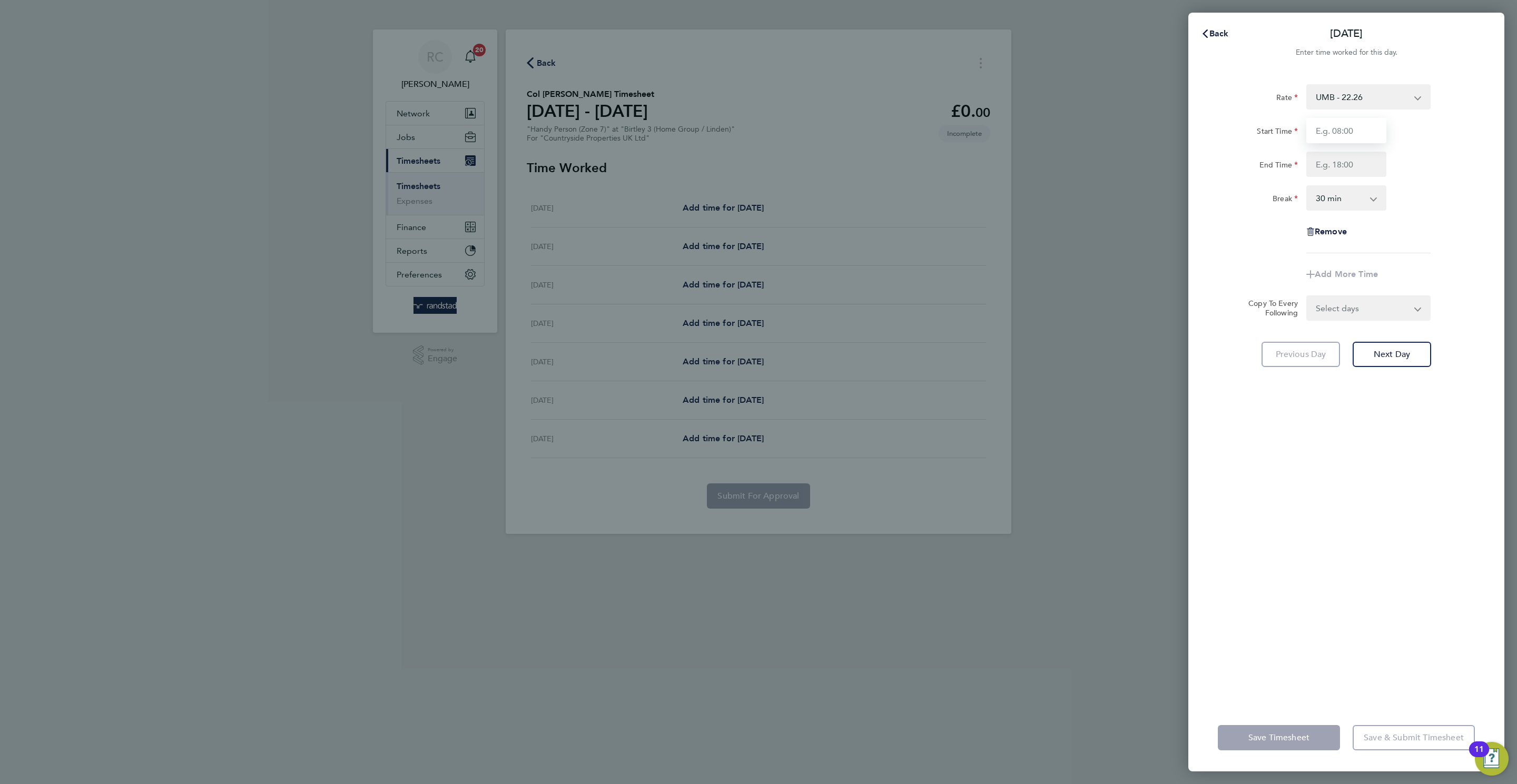
click at [1357, 141] on input "Start Time" at bounding box center [1346, 130] width 80 height 25
type input "08:00"
type input "16:30"
click at [1376, 324] on div "Rate UMB - 22.26 Start Time 08:00 End Time 16:30 Break 0 min 15 min 30 min 45 m…" at bounding box center [1346, 387] width 316 height 632
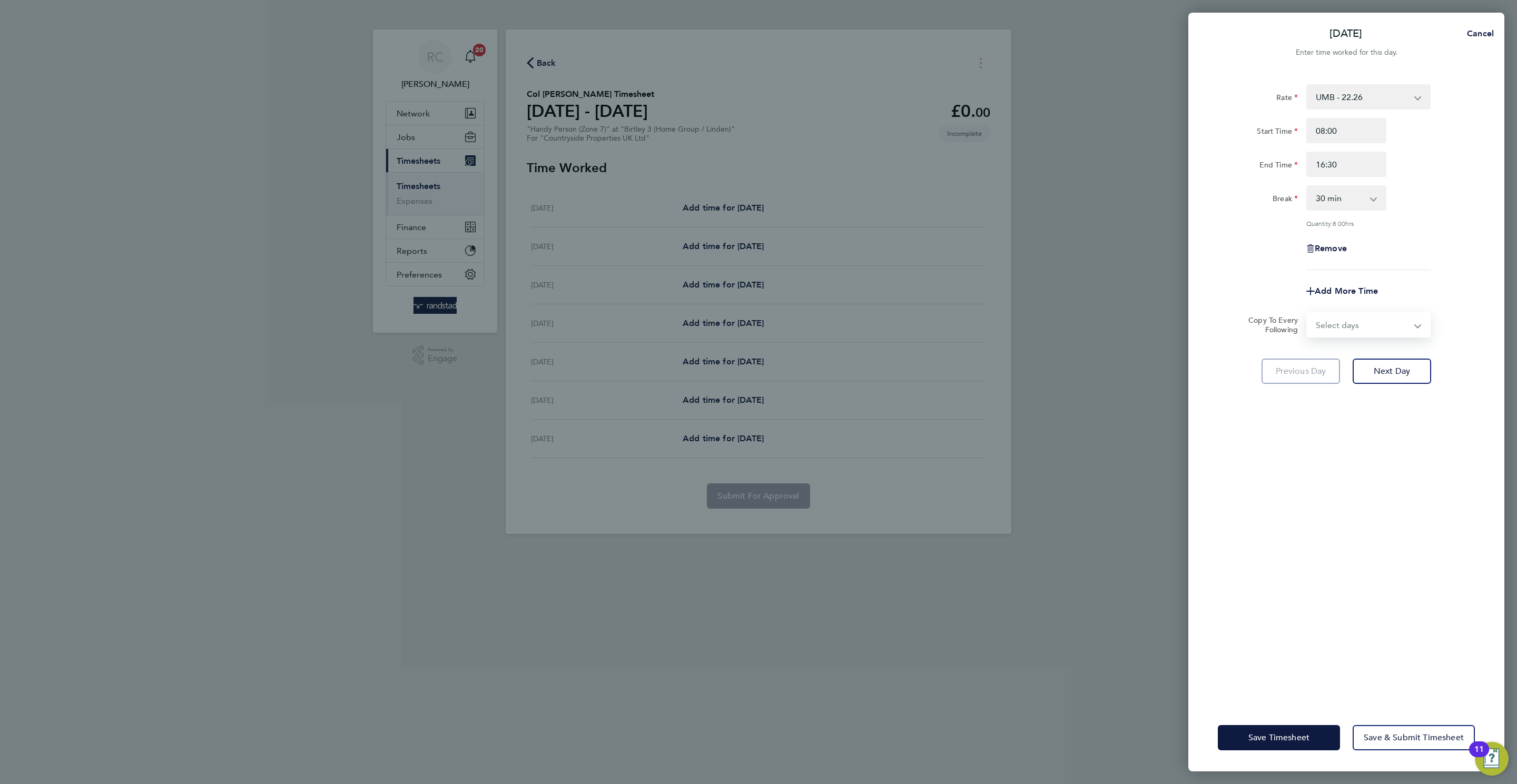
click at [1358, 324] on select "Select days Day Weekday (Mon-Fri) Weekend (Sat-Sun) Tuesday Wednesday Thursday …" at bounding box center [1362, 325] width 110 height 23
select select "WEEKDAY"
click at [1308, 314] on select "Select days Day Weekday (Mon-Fri) Weekend (Sat-Sun) Tuesday Wednesday Thursday …" at bounding box center [1362, 325] width 110 height 23
select select "2025-09-28"
click at [1392, 402] on div "Rate UMB - 22.26 Start Time 08:00 End Time 16:30 Break 0 min 15 min 30 min 45 m…" at bounding box center [1346, 387] width 316 height 632
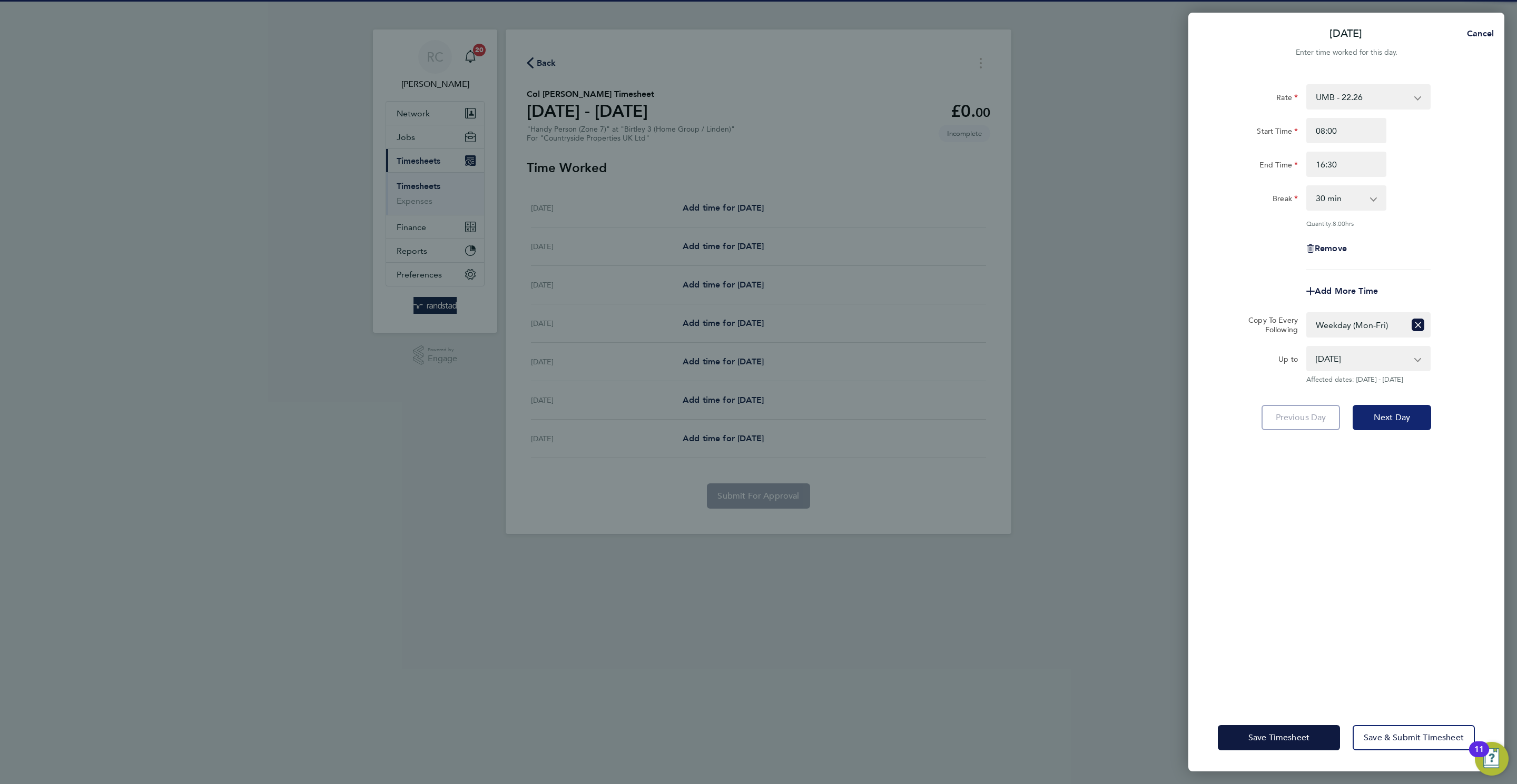
click at [1395, 412] on span "Next Day" at bounding box center [1392, 417] width 37 height 11
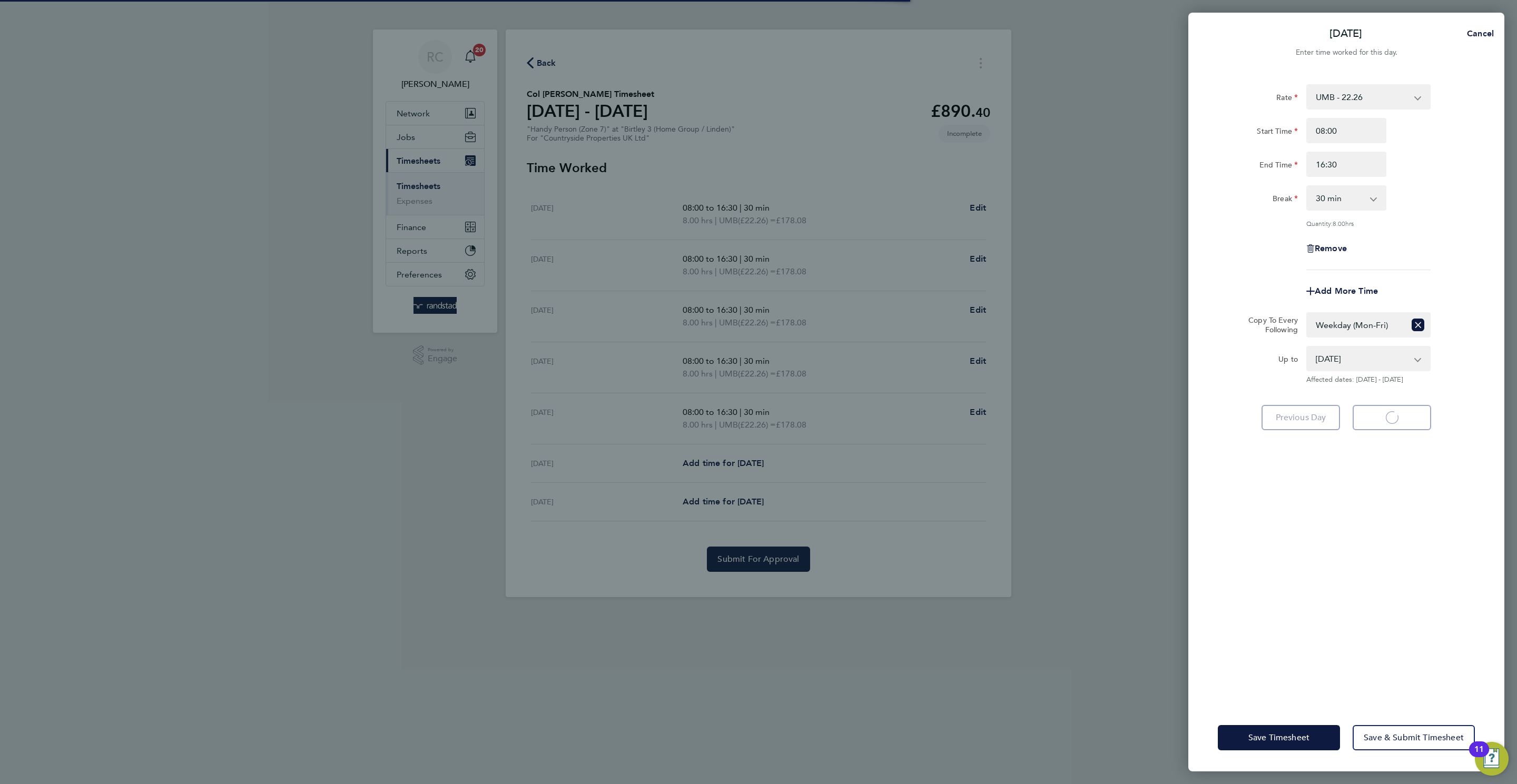
select select "30"
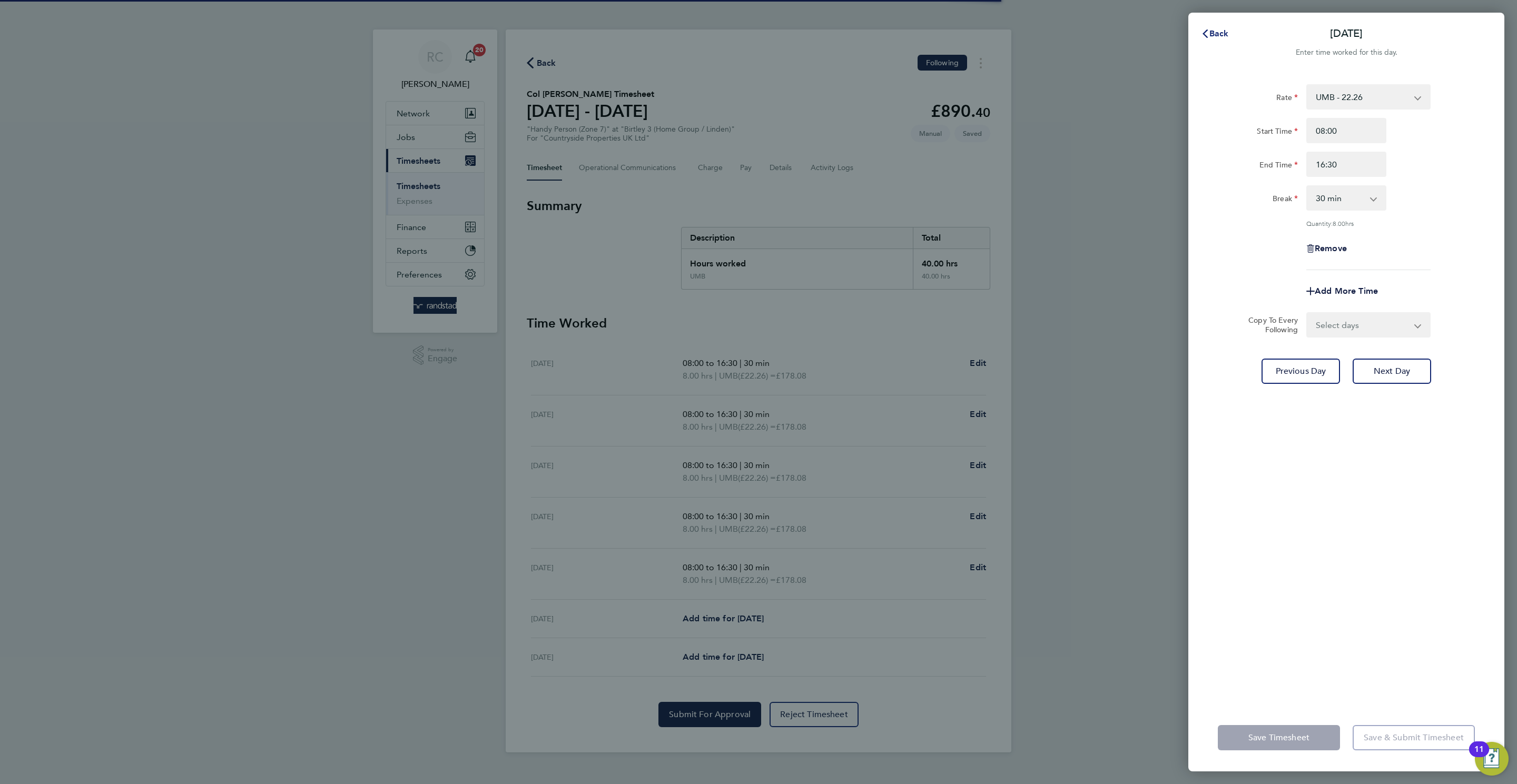
click at [1213, 30] on span "Back" at bounding box center [1219, 34] width 20 height 10
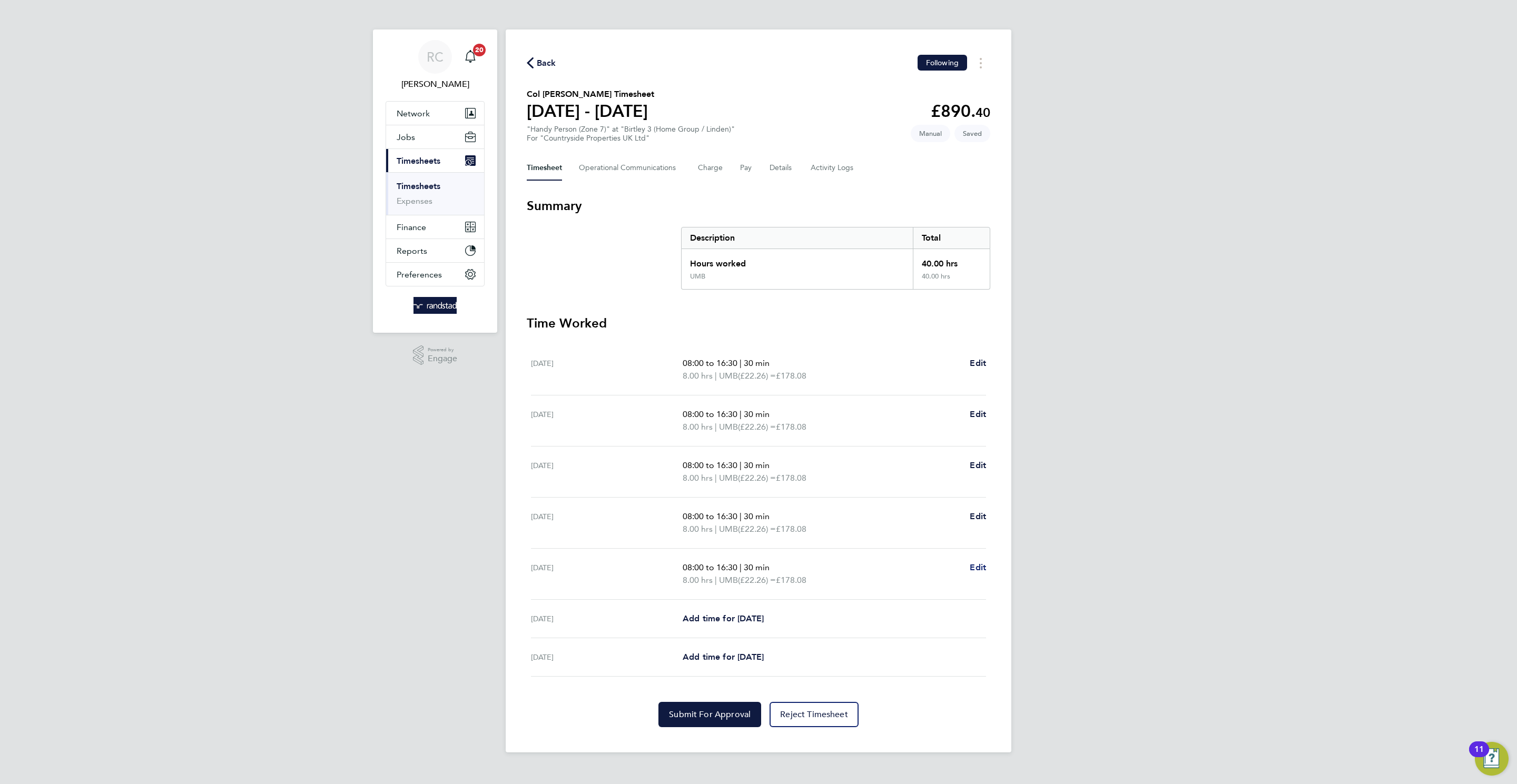
click at [978, 568] on span "Edit" at bounding box center [978, 568] width 16 height 10
select select "30"
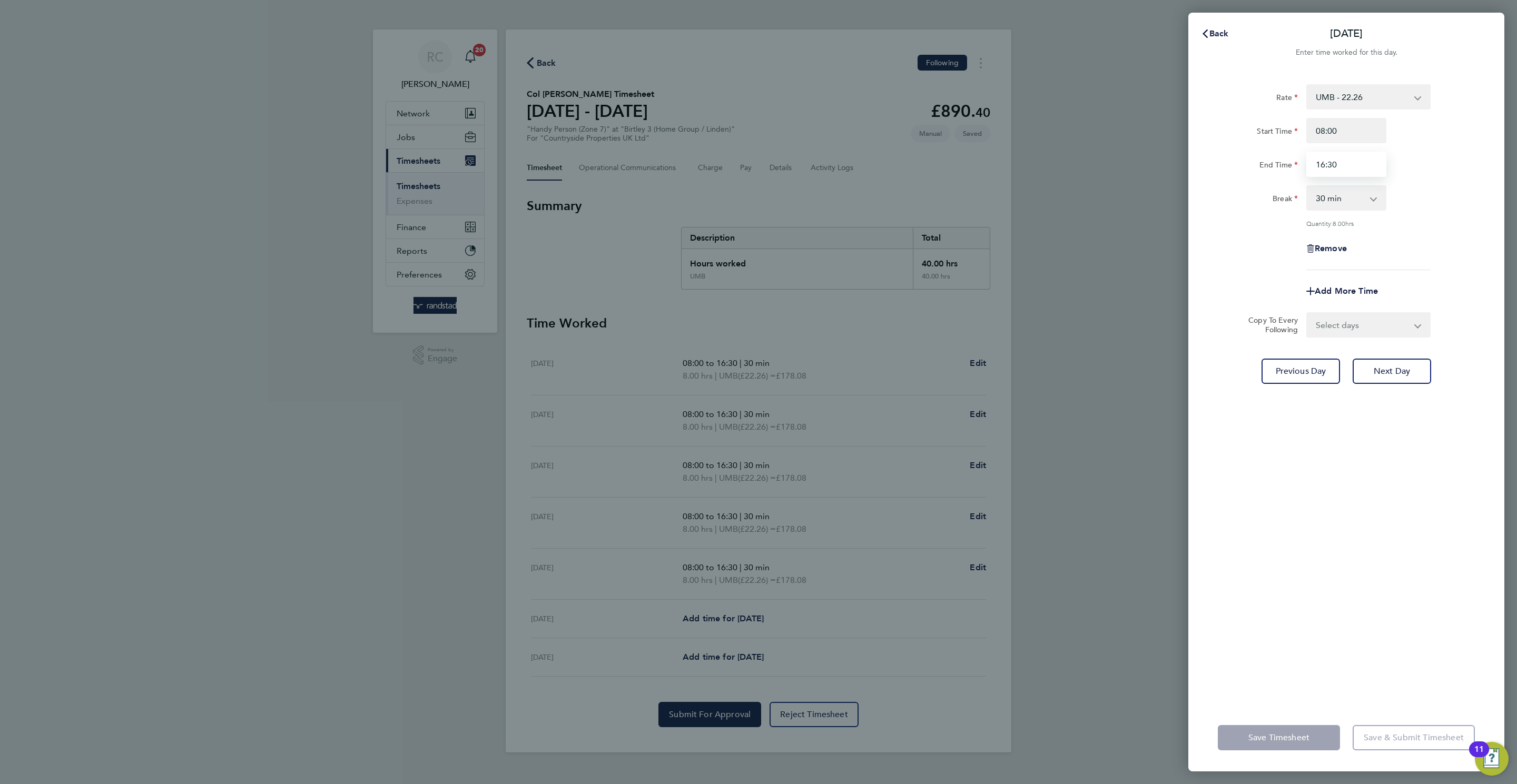
click at [1322, 169] on input "16:30" at bounding box center [1346, 164] width 80 height 25
type input "15:30"
drag, startPoint x: 1394, startPoint y: 420, endPoint x: 1085, endPoint y: 714, distance: 426.5
click at [1394, 421] on div "Rate UMB - 22.26 Start Time 08:00 End Time 15:30 Break 0 min 15 min 30 min 45 m…" at bounding box center [1346, 387] width 316 height 632
click at [1271, 736] on span "Save Timesheet" at bounding box center [1279, 737] width 62 height 11
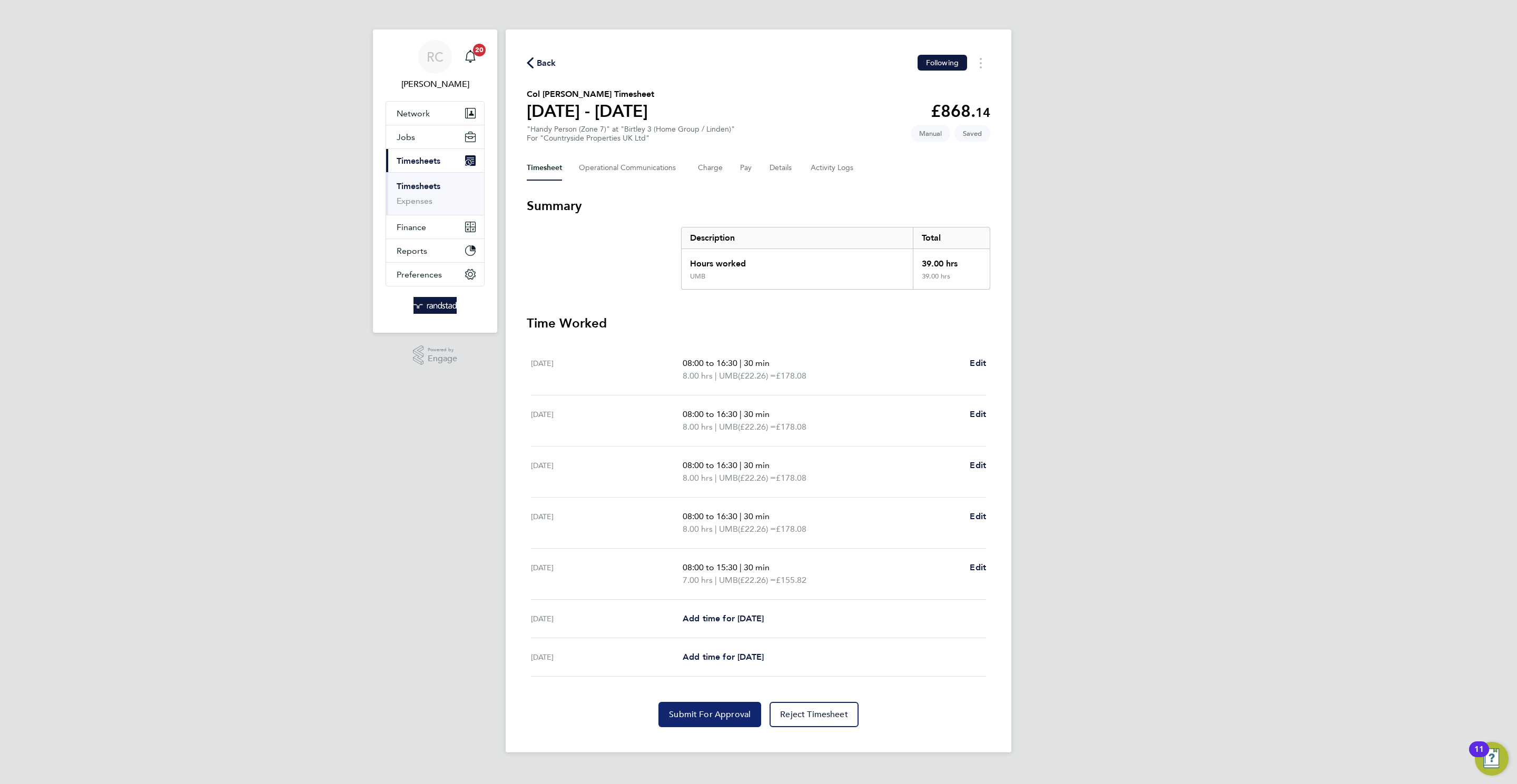
click at [720, 712] on span "Submit For Approval" at bounding box center [710, 715] width 81 height 11
click at [1288, 464] on div "RC Rebecca Cahill Notifications 20 Applications: Network Team Members Businesse…" at bounding box center [758, 384] width 1517 height 769
click at [790, 182] on div "Back Following Col Hunt's Timesheet 22 - 28 Sept 2025 £868. 14 "Handy Person (Z…" at bounding box center [758, 391] width 505 height 722
